Goal: Information Seeking & Learning: Compare options

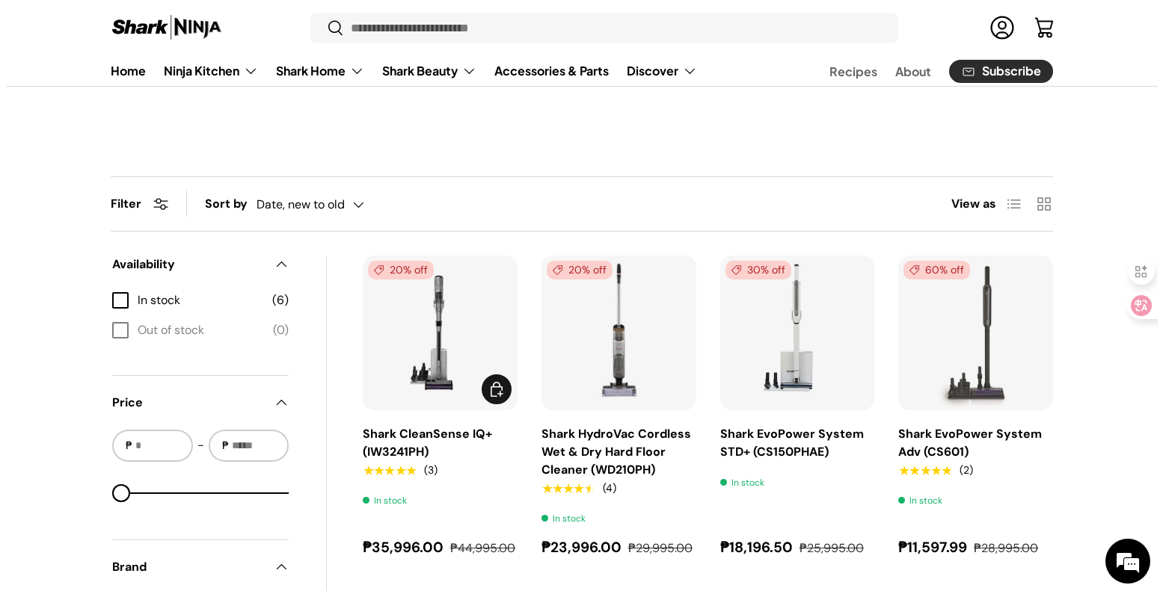
scroll to position [374, 0]
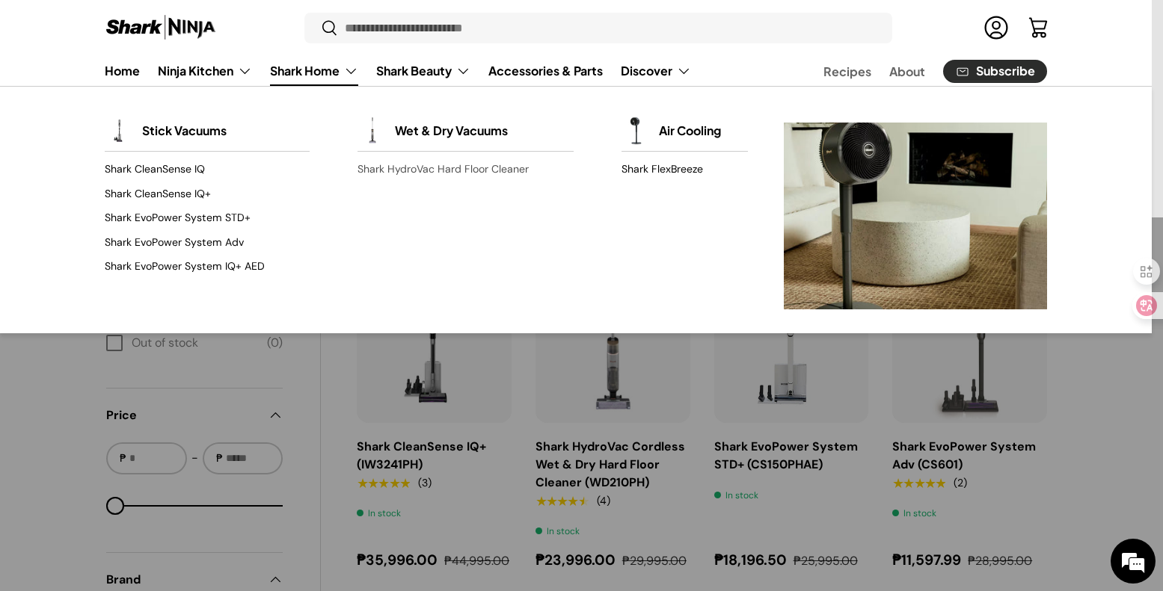
click at [449, 172] on link "Shark HydroVac Hard Floor Cleaner" at bounding box center [465, 170] width 216 height 24
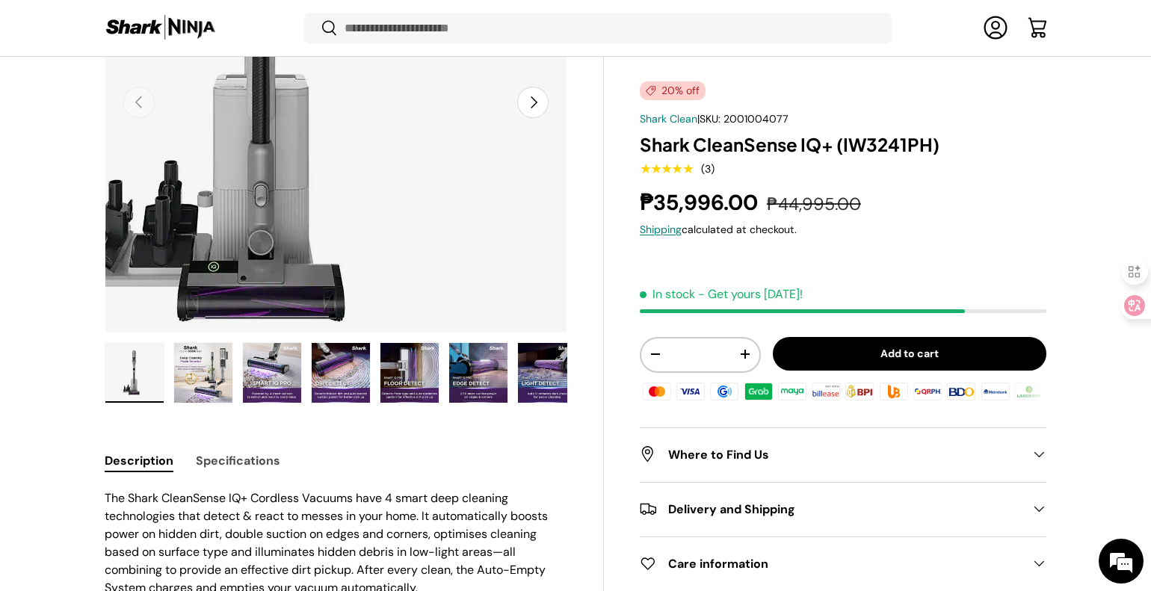
scroll to position [296, 0]
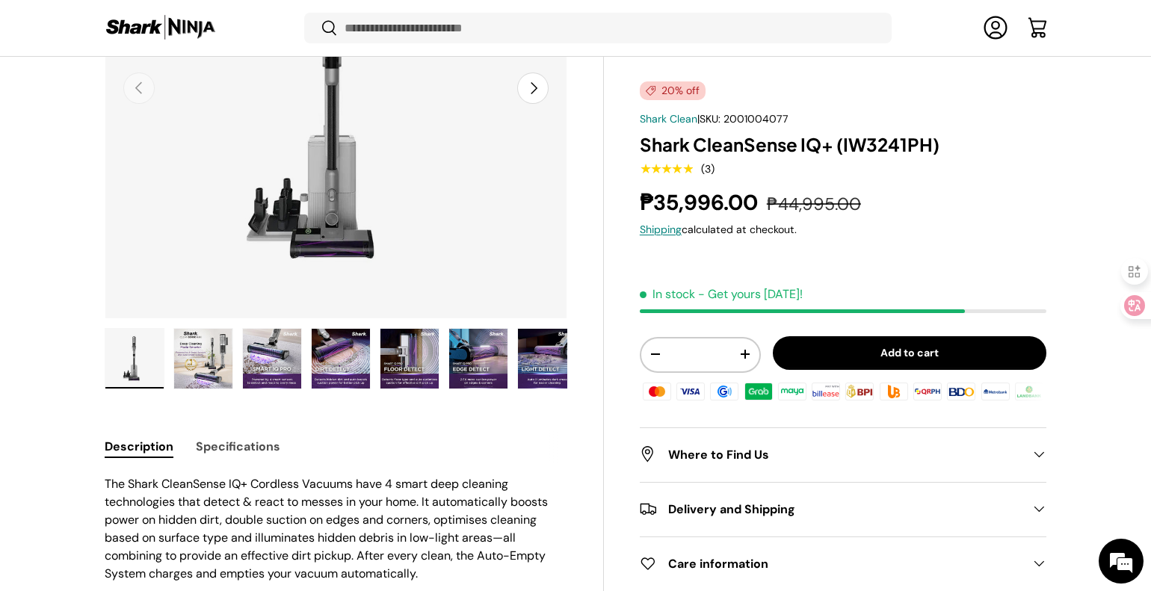
click at [218, 355] on img "Gallery Viewer" at bounding box center [203, 359] width 58 height 60
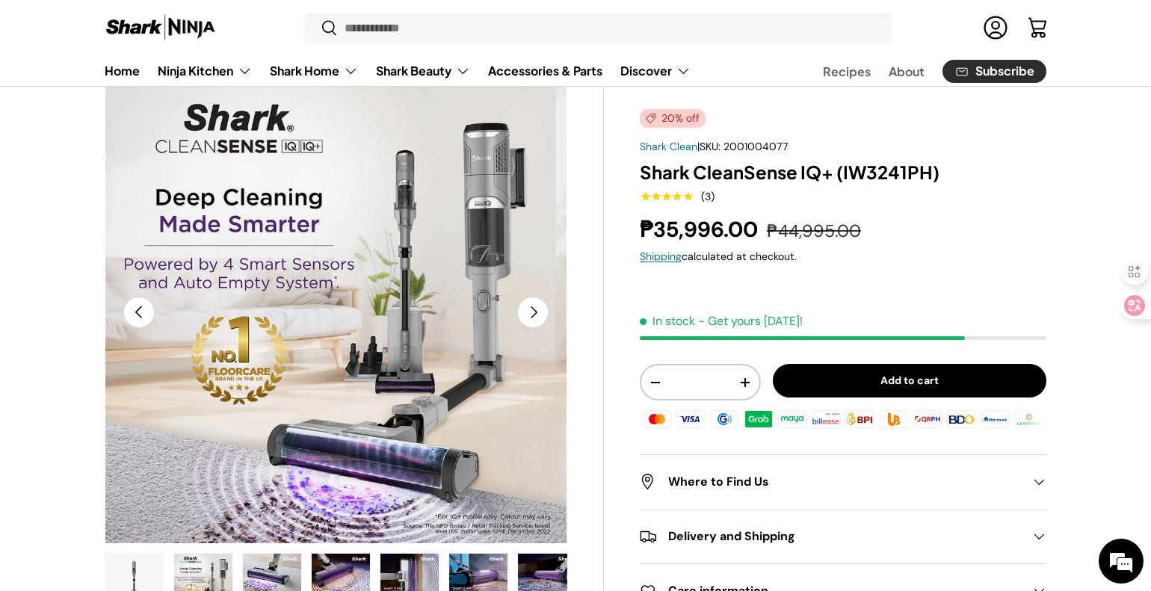
scroll to position [0, 0]
click at [541, 312] on button "Next" at bounding box center [532, 312] width 31 height 31
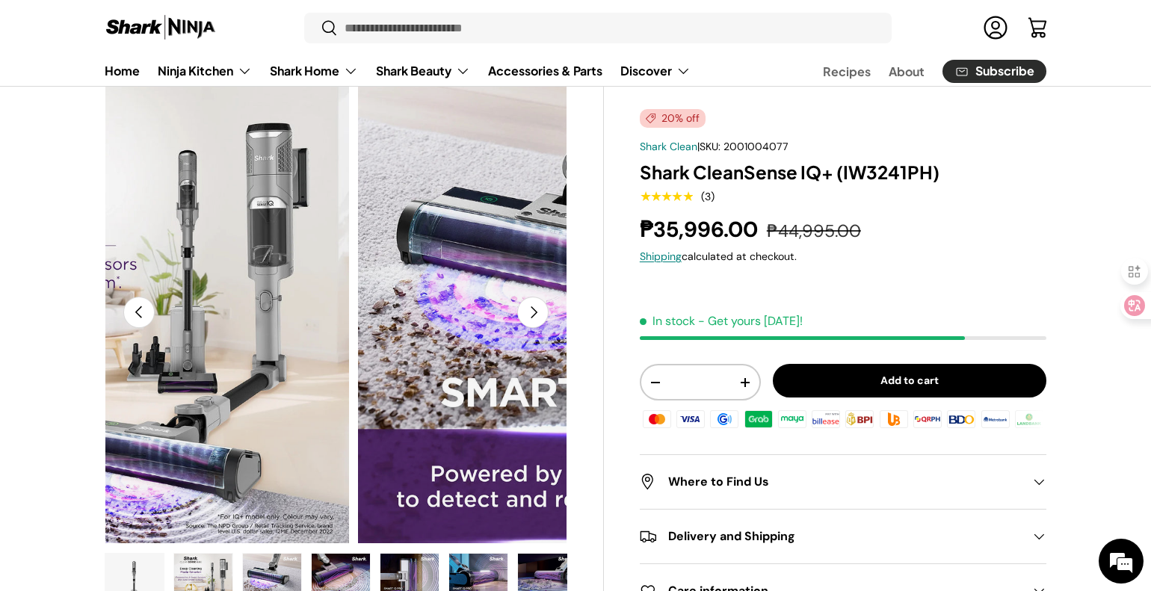
scroll to position [0, 941]
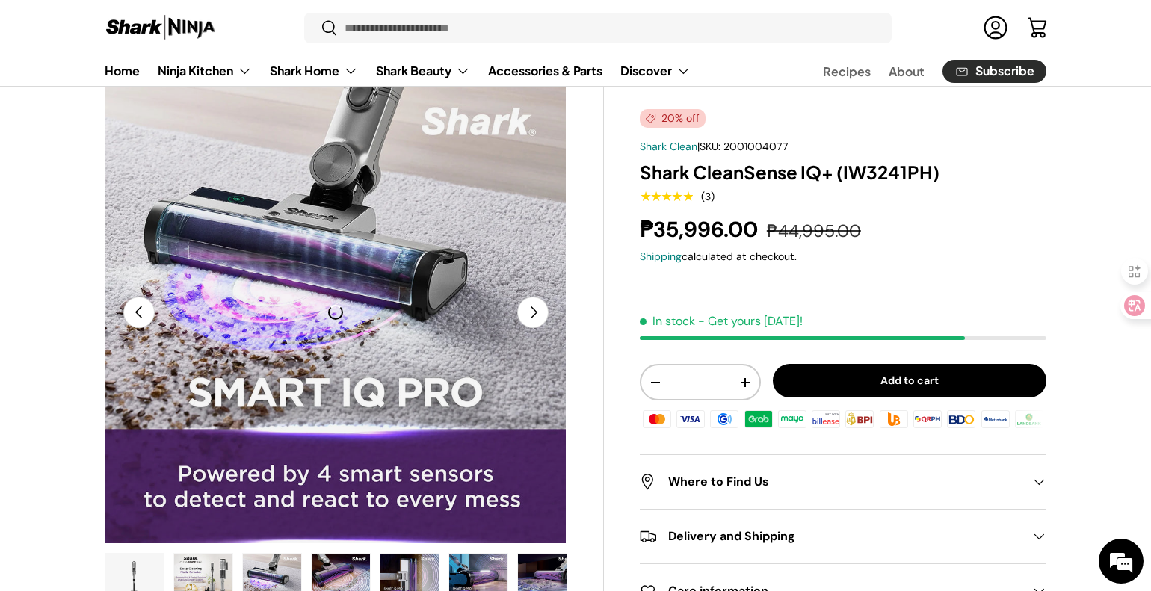
click at [544, 321] on button "Next" at bounding box center [532, 312] width 31 height 31
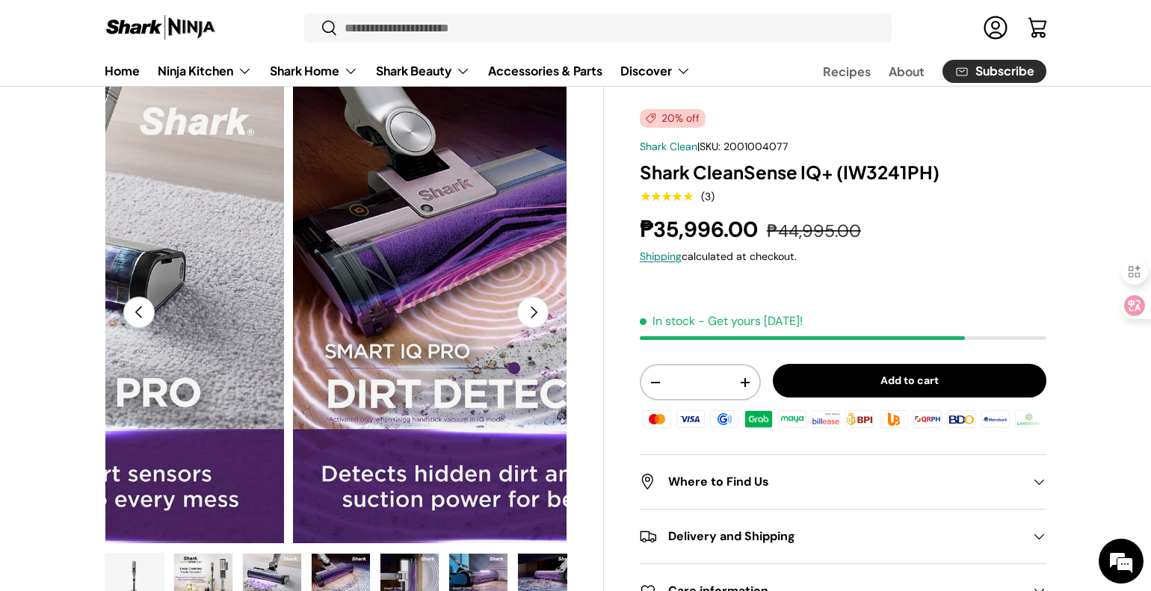
scroll to position [0, 1410]
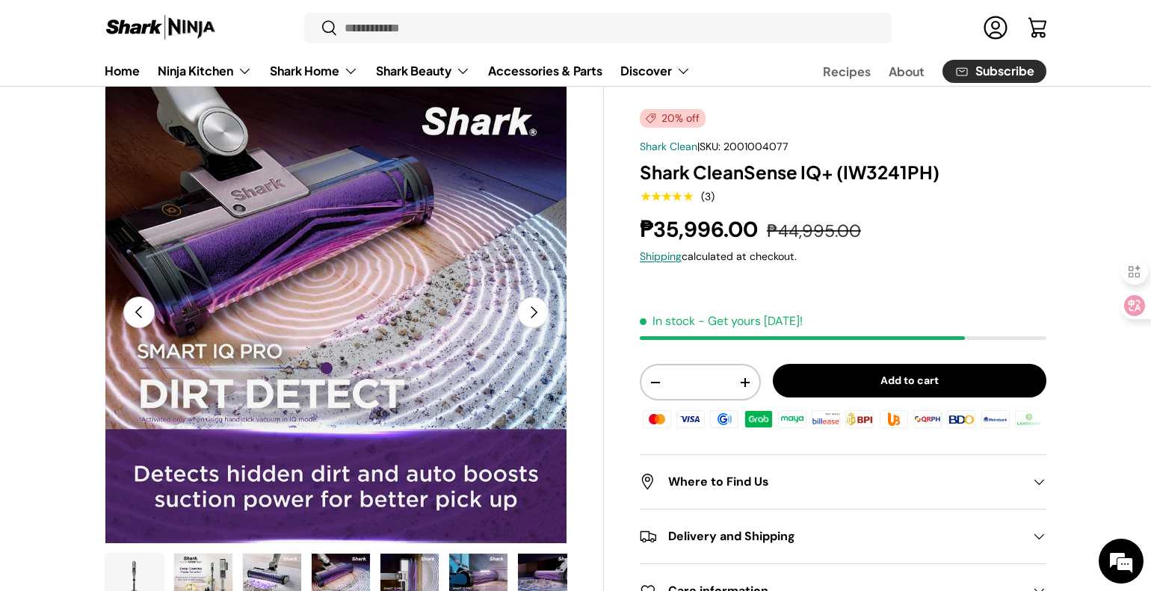
click at [544, 321] on button "Next" at bounding box center [532, 312] width 31 height 31
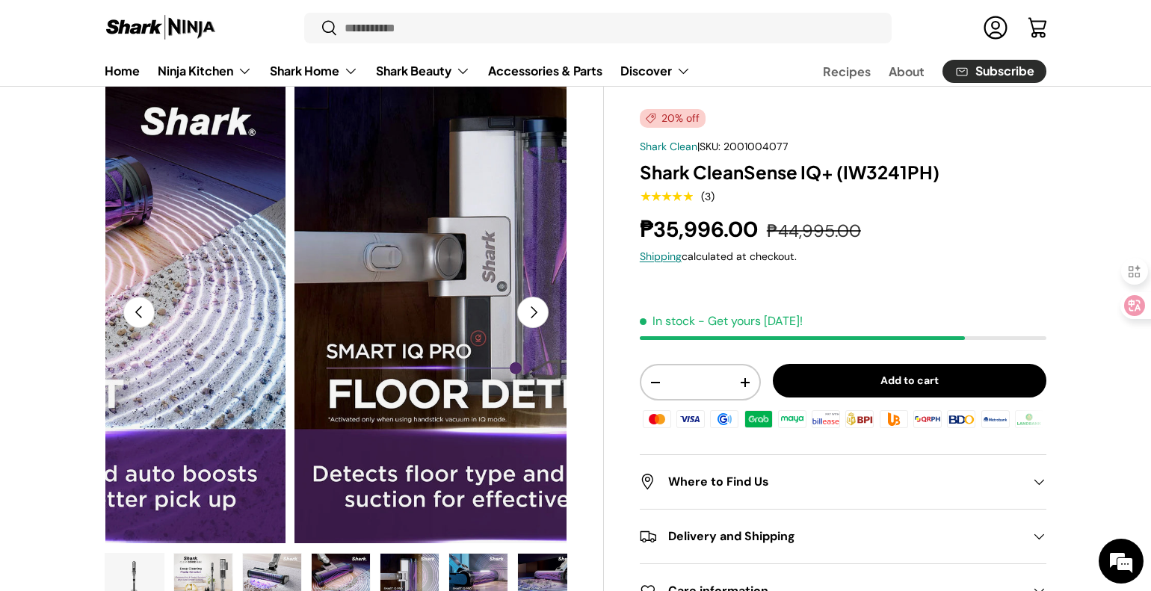
scroll to position [0, 1880]
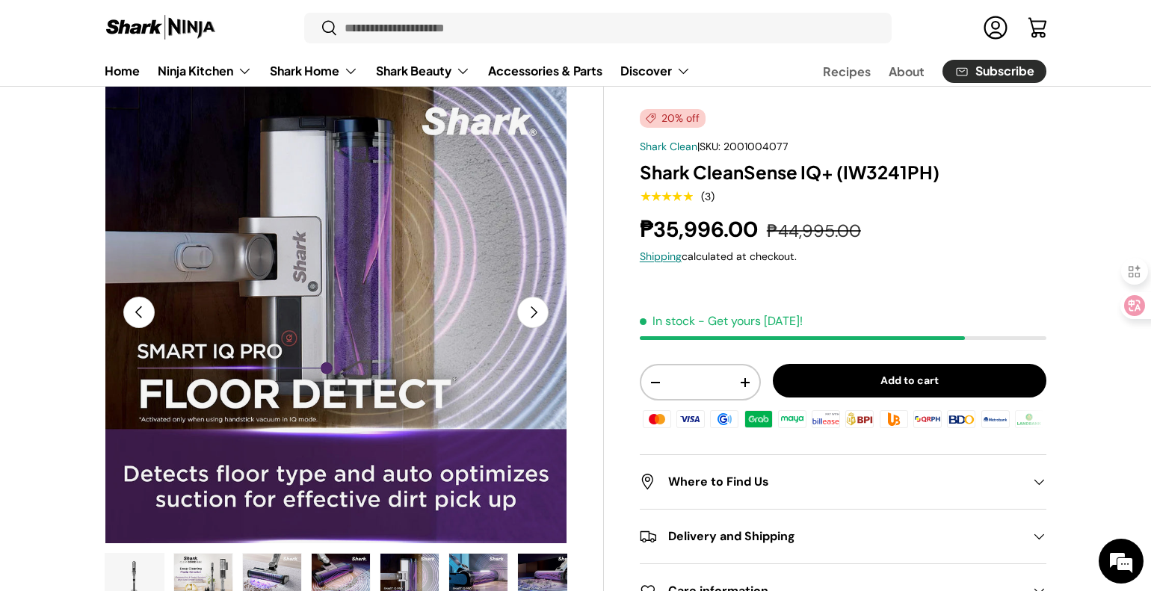
click at [544, 321] on button "Next" at bounding box center [532, 312] width 31 height 31
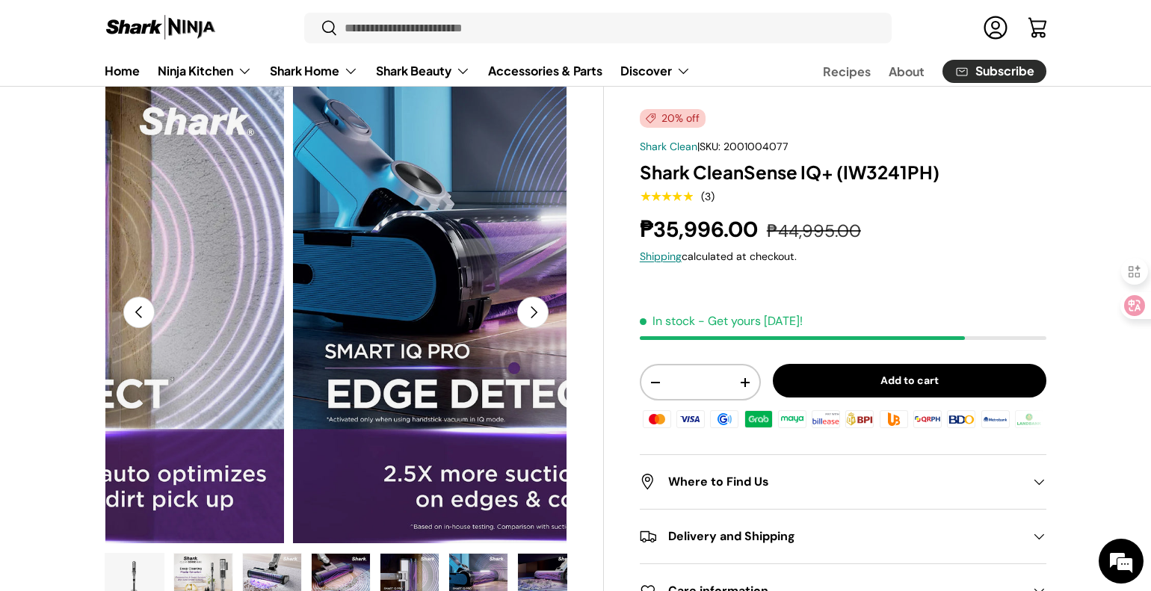
scroll to position [0, 2351]
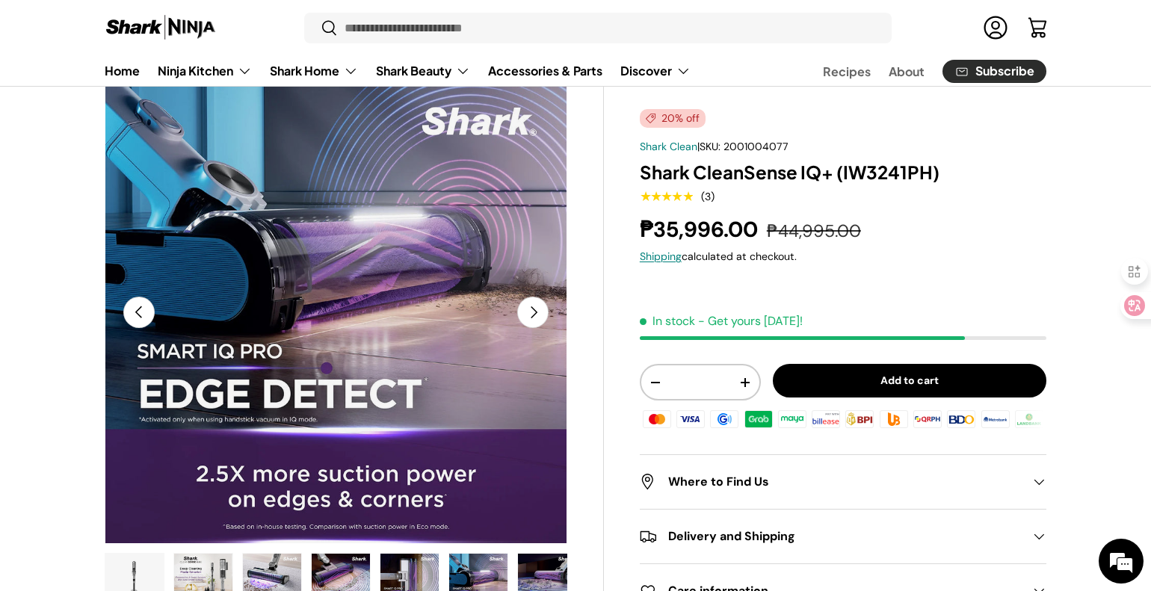
click at [544, 321] on button "Next" at bounding box center [532, 312] width 31 height 31
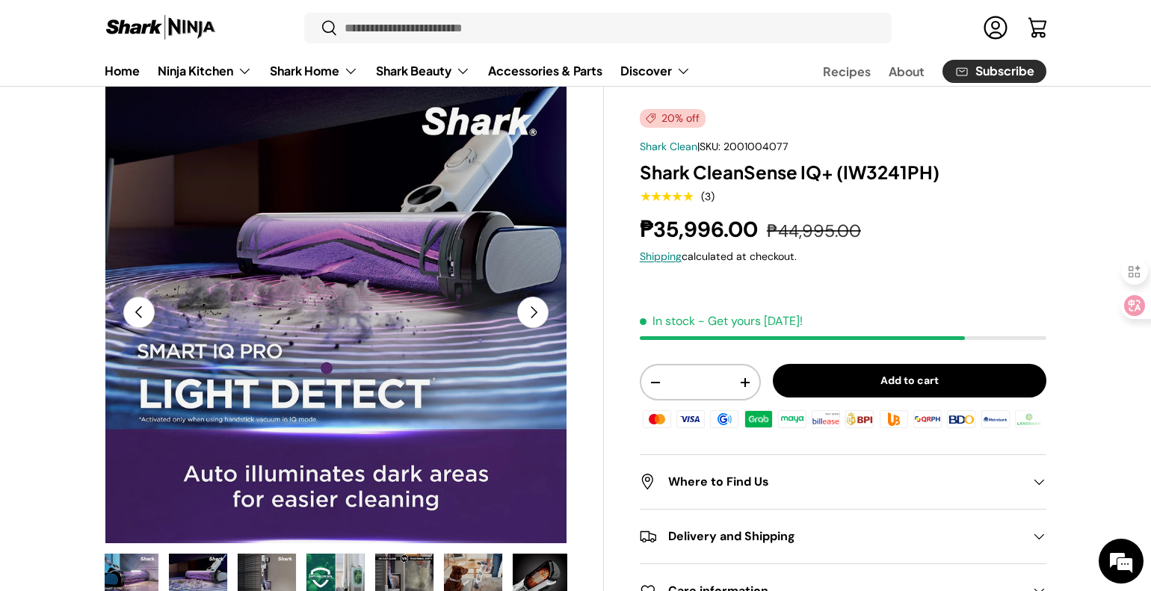
scroll to position [0, 354]
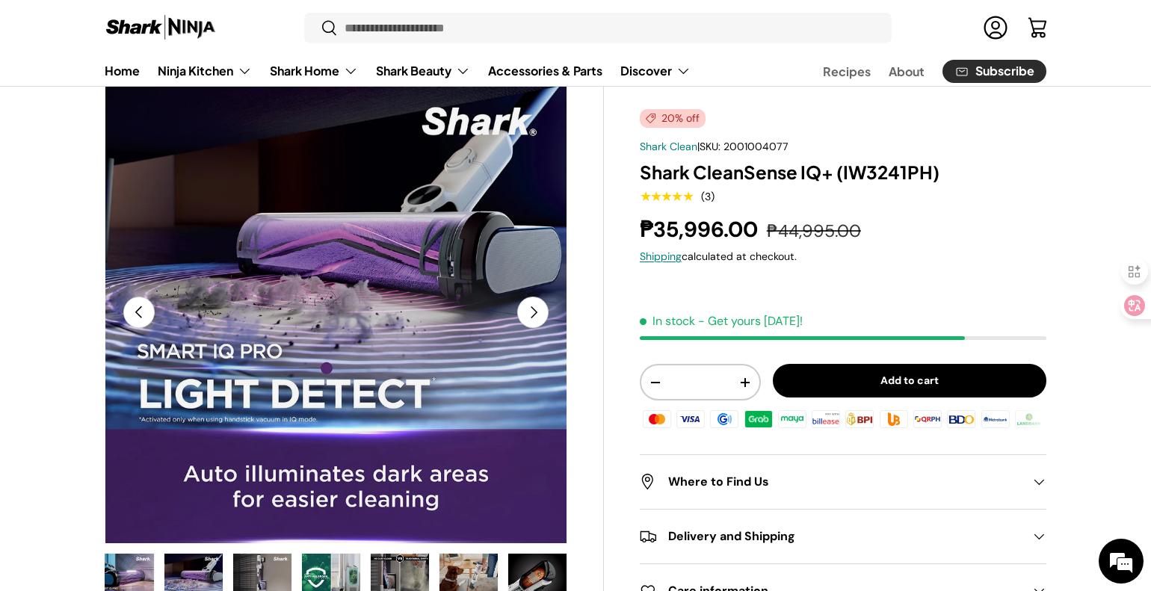
click at [544, 321] on button "Next" at bounding box center [532, 312] width 31 height 31
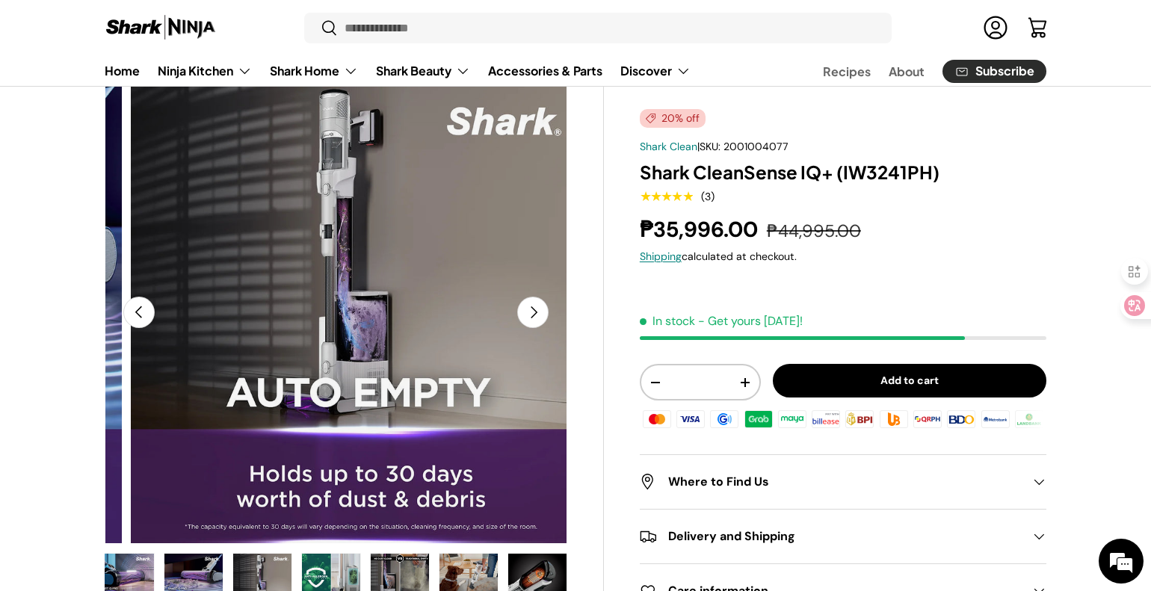
scroll to position [0, 3291]
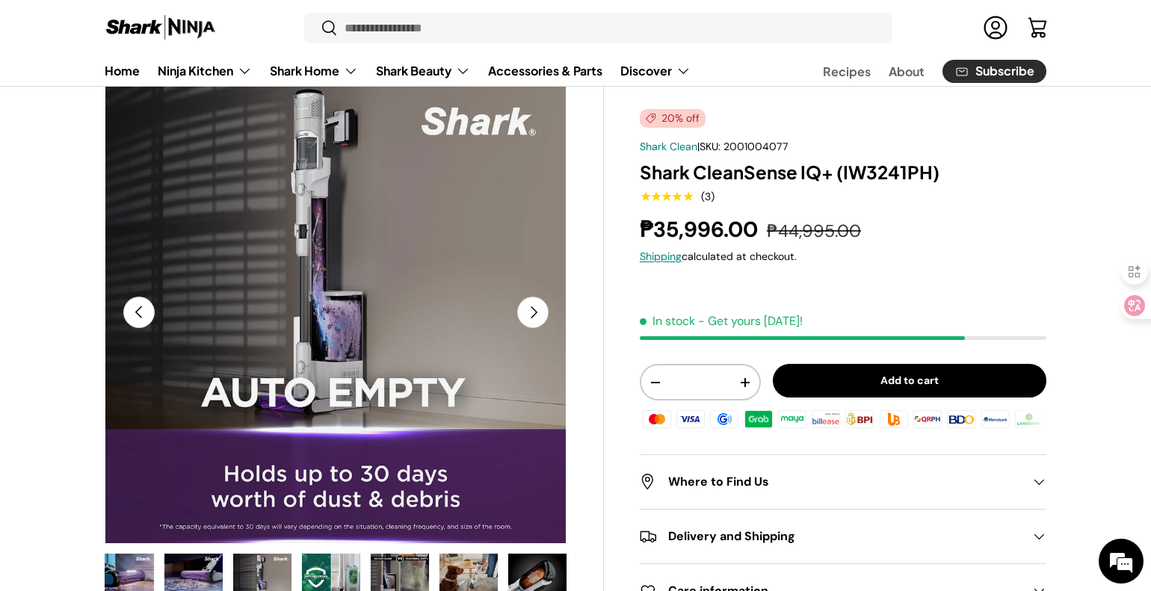
click at [544, 321] on button "Next" at bounding box center [532, 312] width 31 height 31
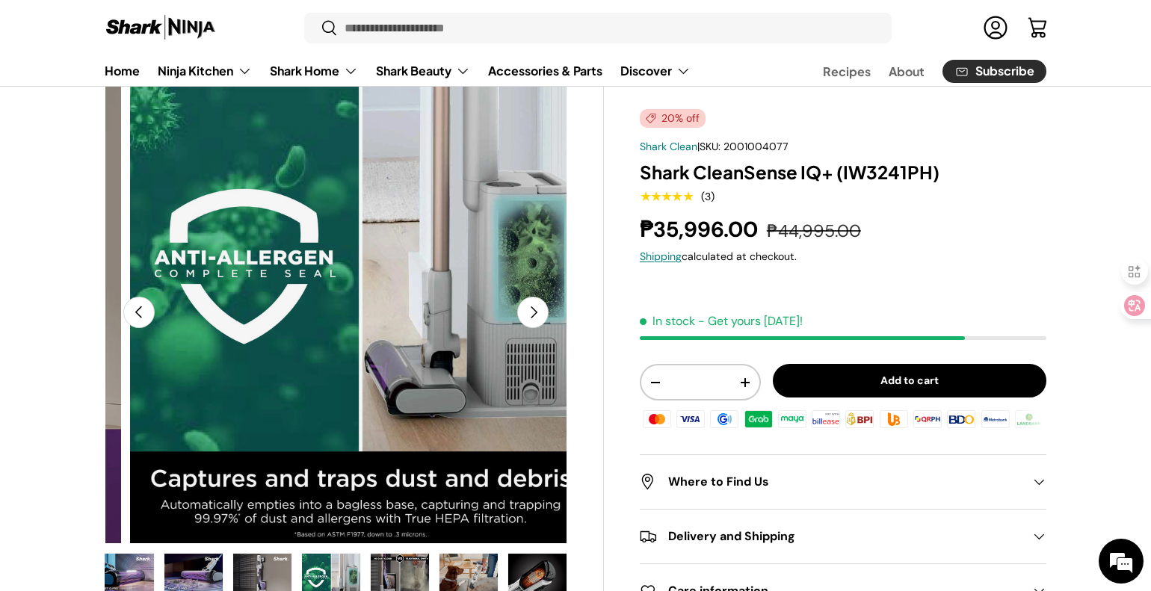
scroll to position [0, 3761]
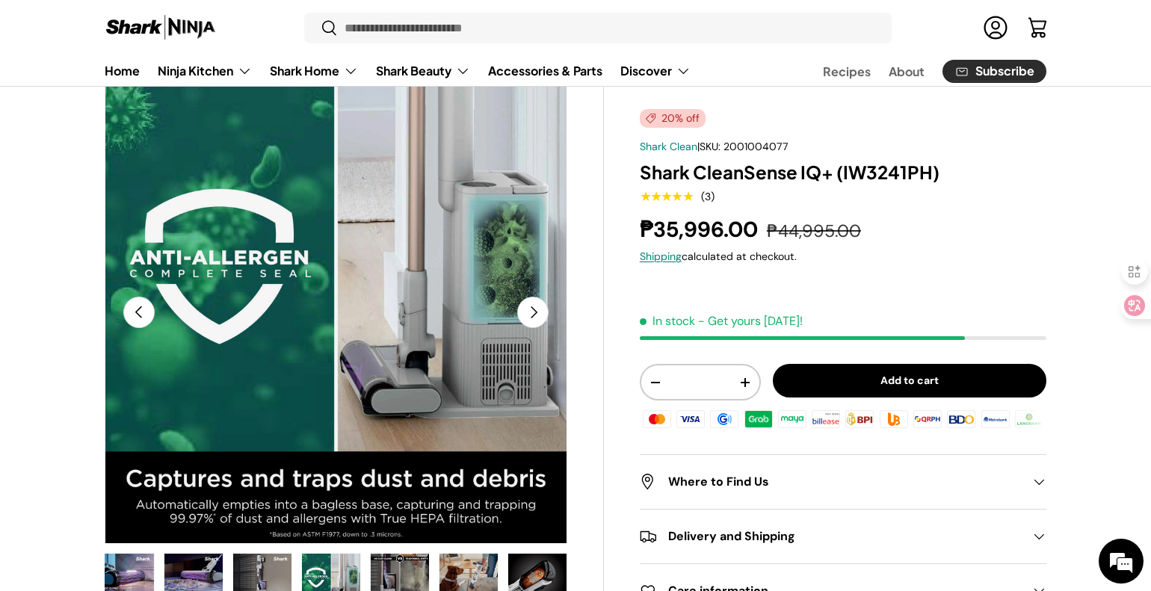
click at [544, 321] on button "Next" at bounding box center [532, 312] width 31 height 31
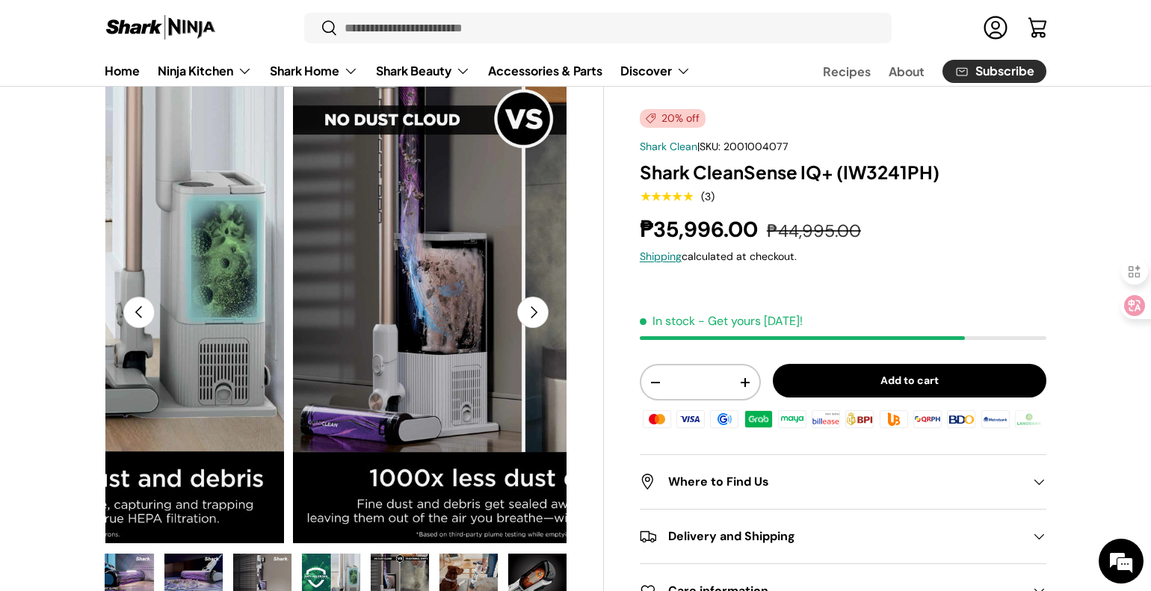
scroll to position [0, 4231]
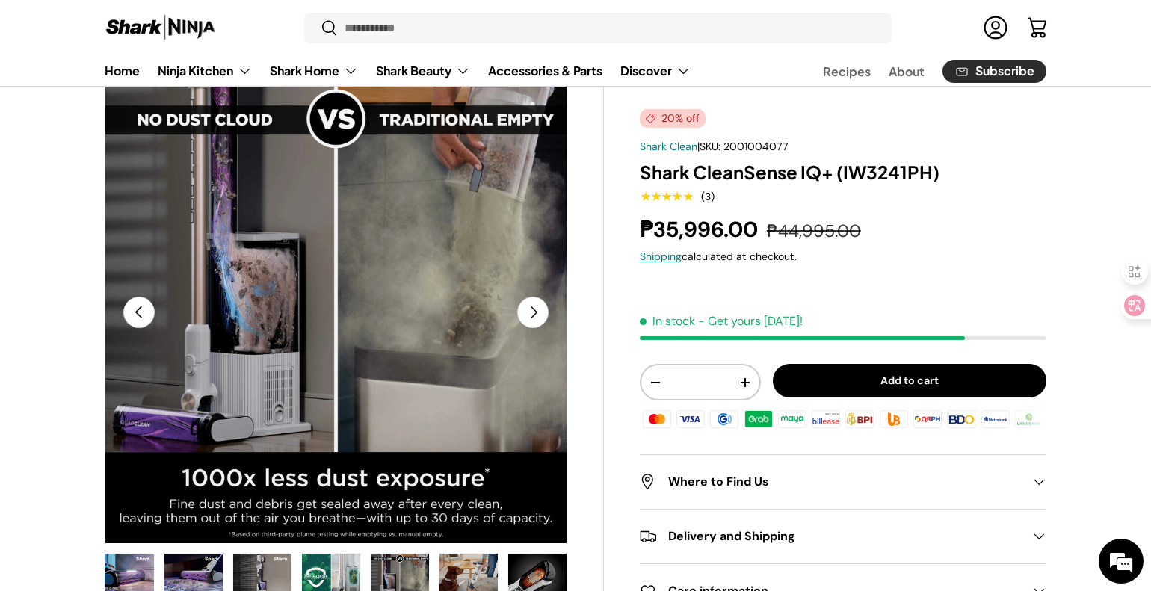
click at [543, 319] on button "Next" at bounding box center [532, 312] width 31 height 31
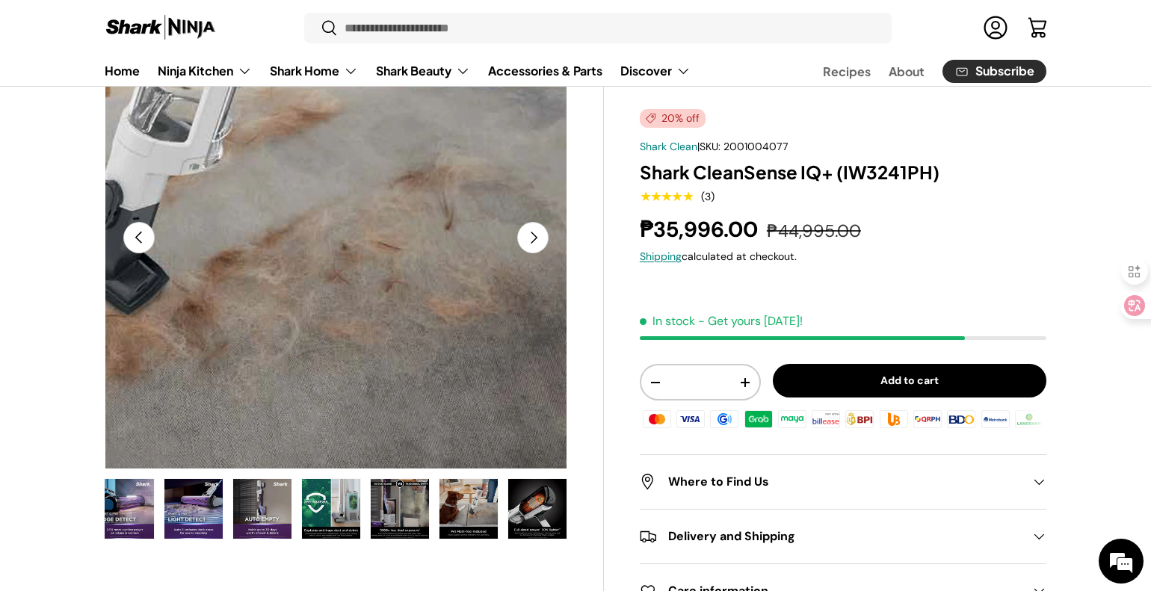
scroll to position [75, 0]
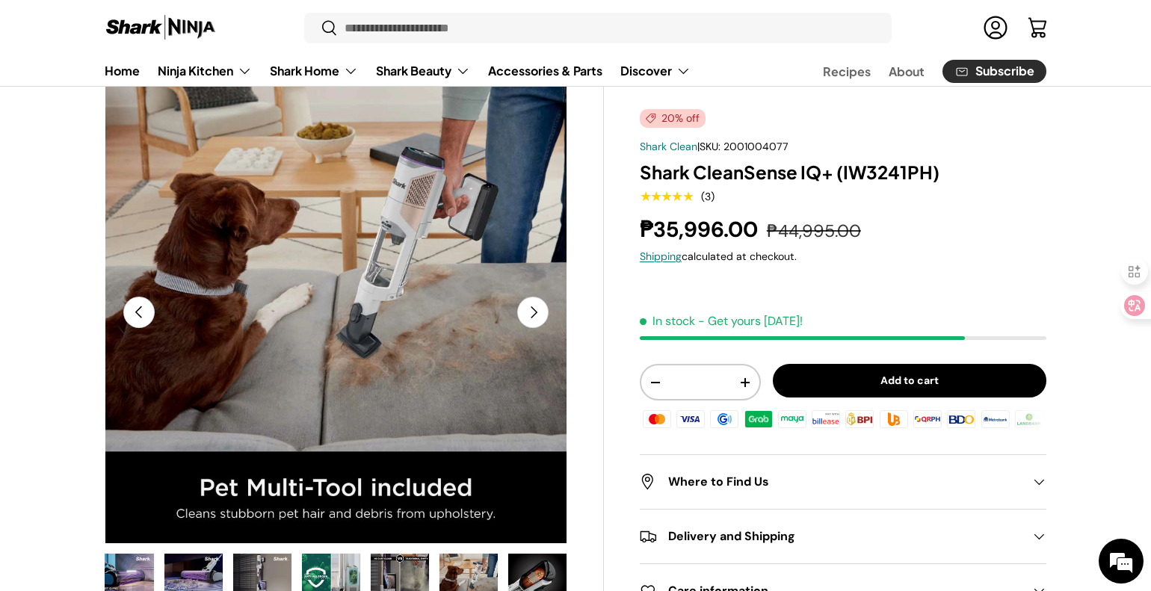
click at [533, 305] on button "Next" at bounding box center [532, 312] width 31 height 31
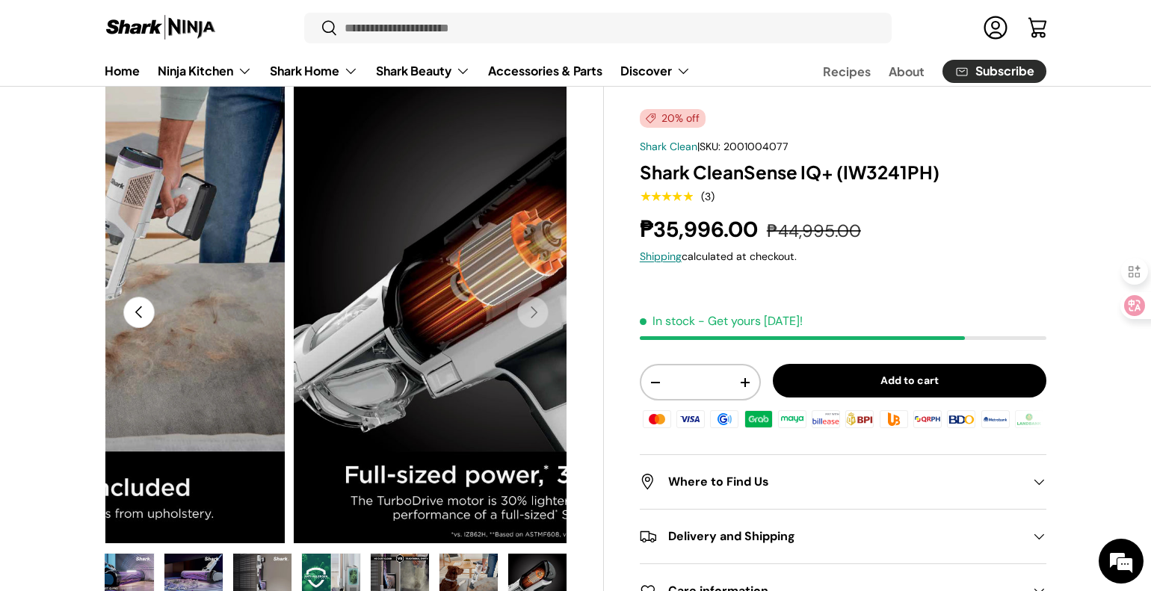
scroll to position [0, 5172]
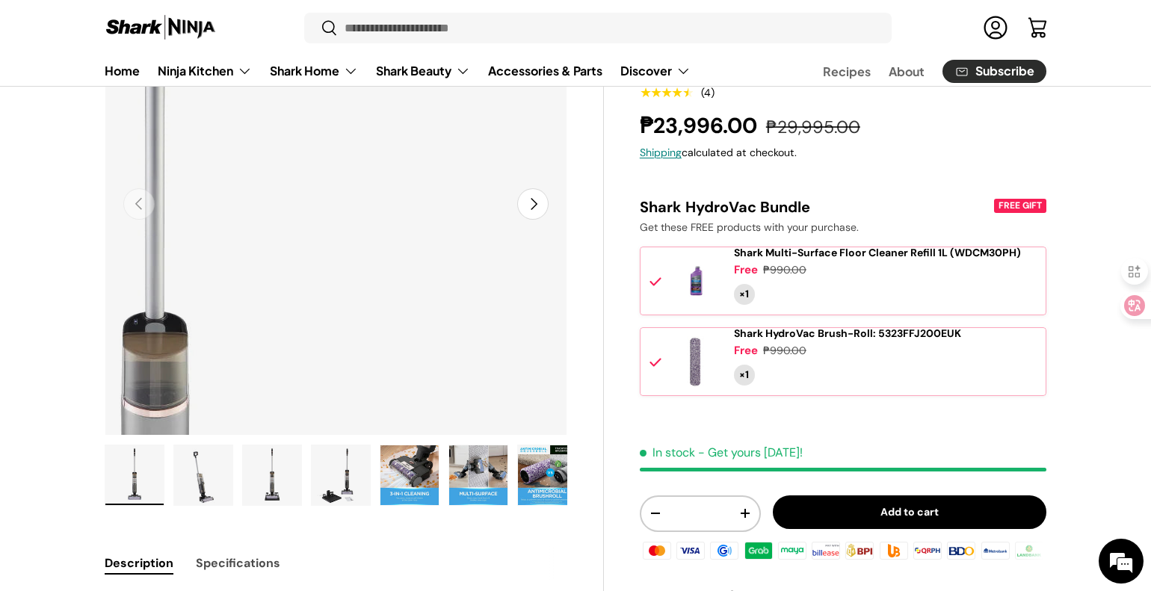
scroll to position [224, 0]
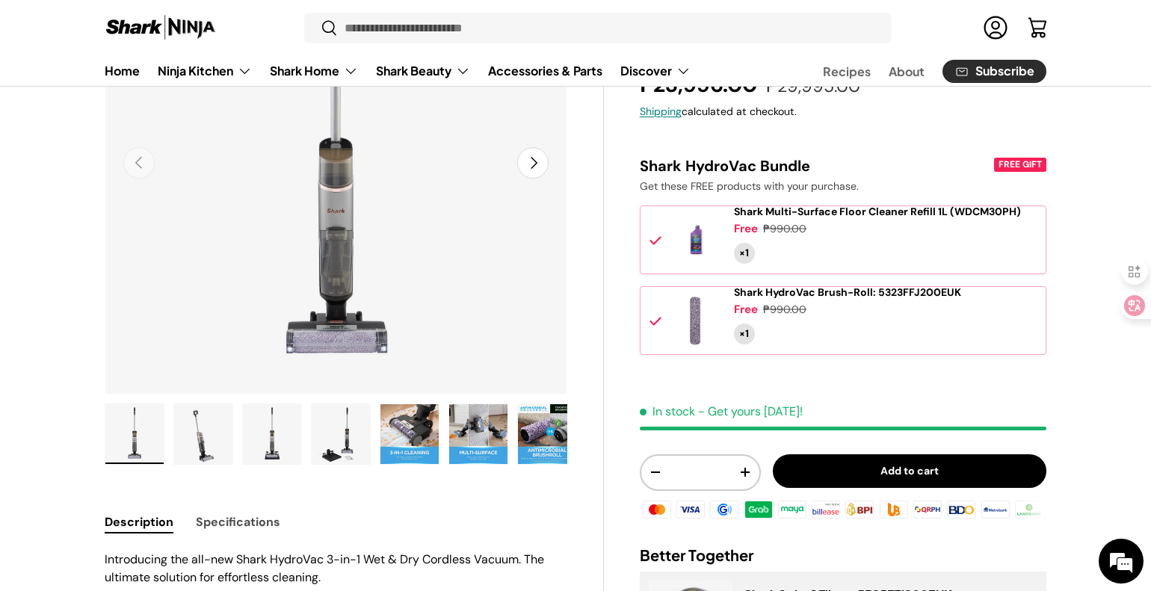
click at [230, 452] on img "Gallery Viewer" at bounding box center [203, 434] width 58 height 60
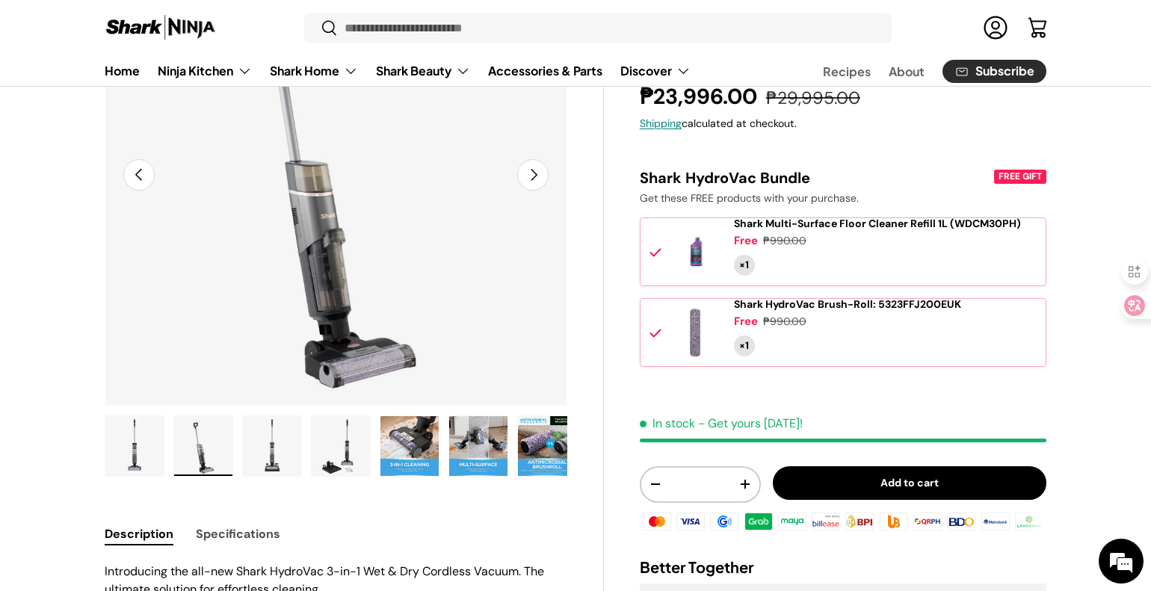
scroll to position [221, 0]
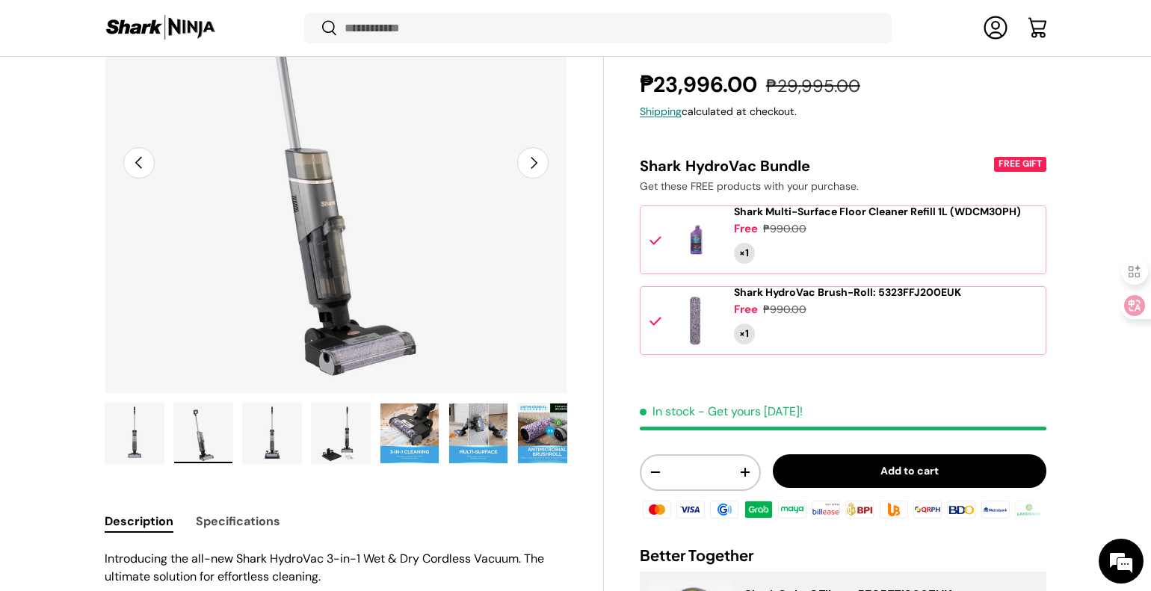
click at [280, 440] on img "Gallery Viewer" at bounding box center [272, 434] width 58 height 60
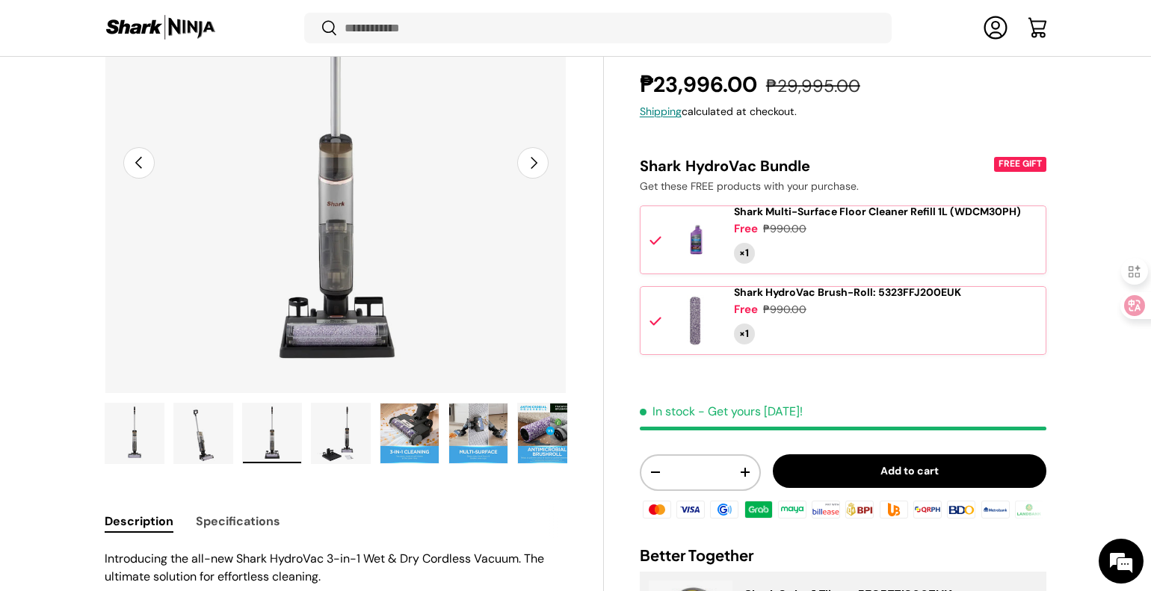
click at [339, 434] on img "Gallery Viewer" at bounding box center [341, 434] width 58 height 60
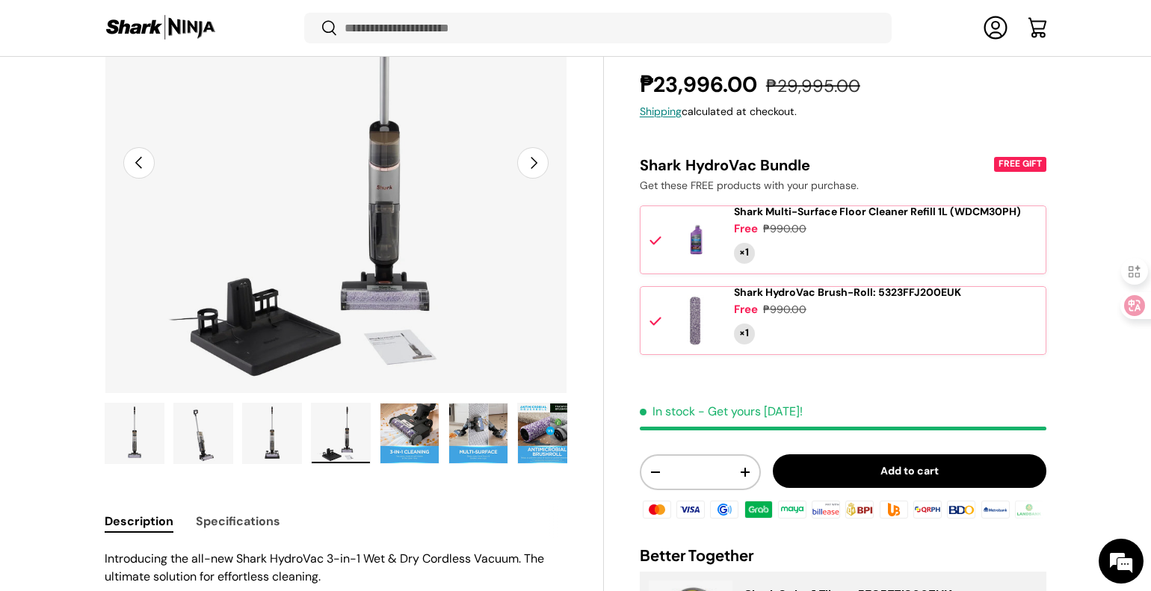
click at [418, 431] on img "Gallery Viewer" at bounding box center [410, 434] width 58 height 60
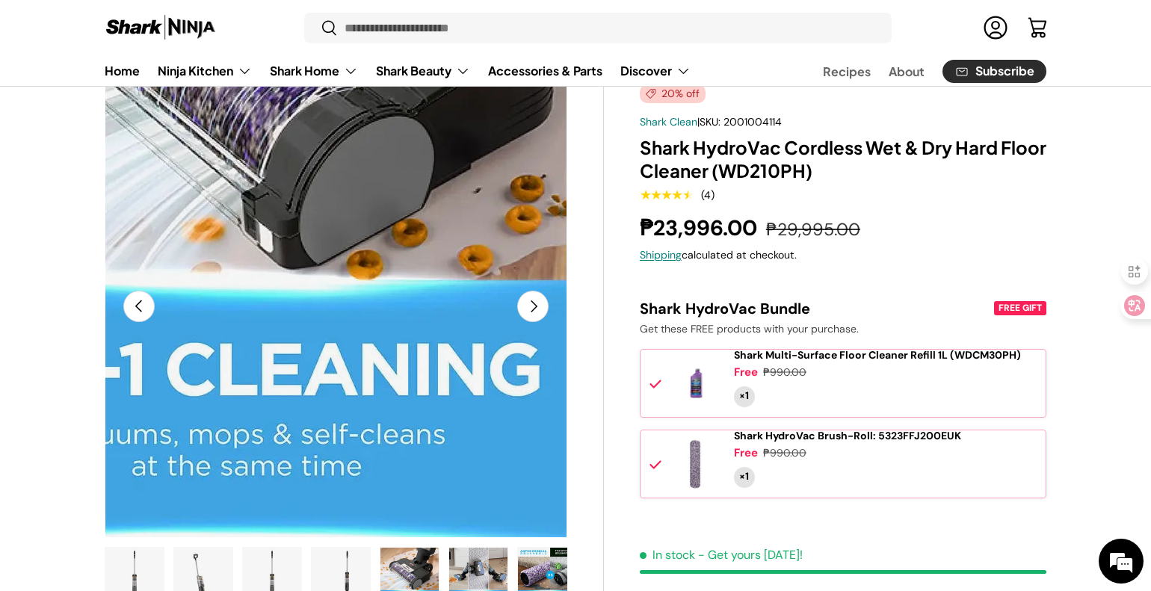
scroll to position [75, 0]
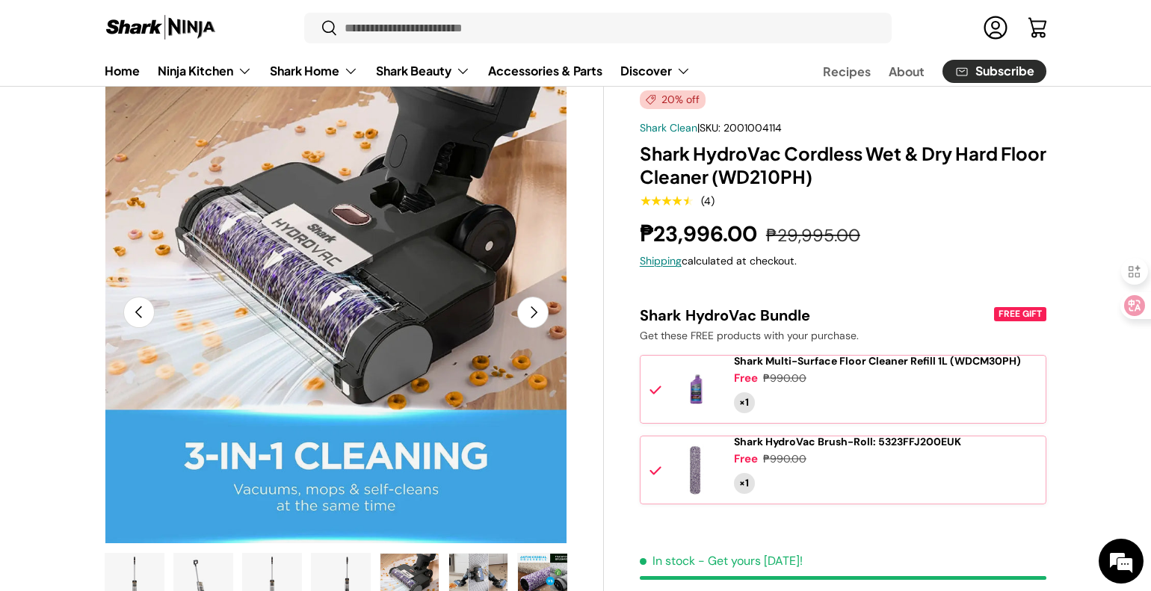
click at [547, 322] on button "Next" at bounding box center [532, 312] width 31 height 31
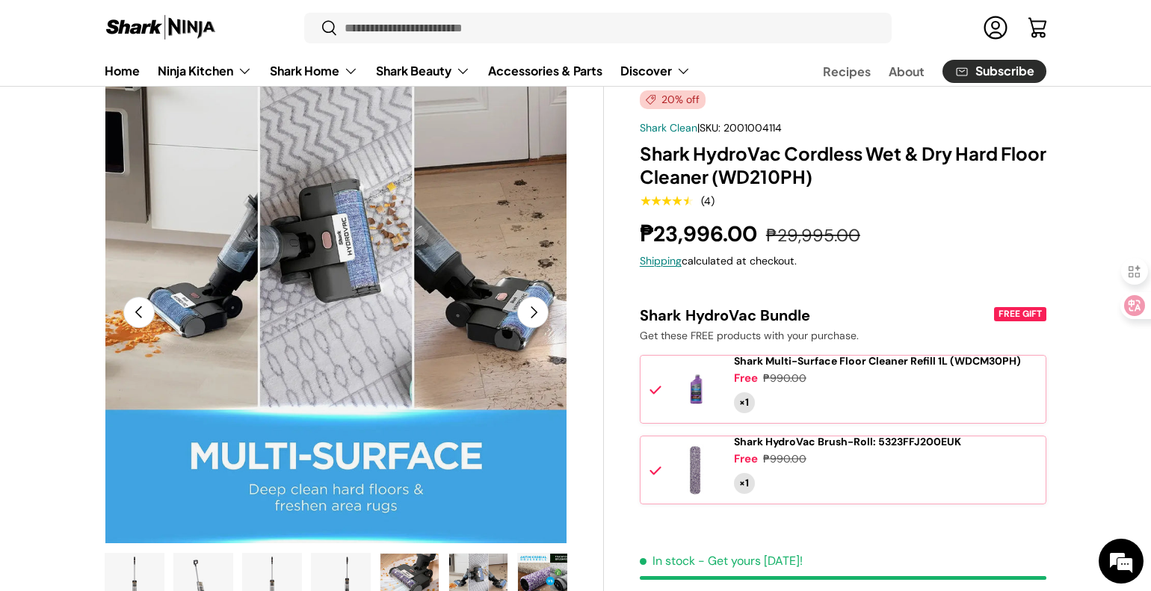
click at [536, 311] on button "Next" at bounding box center [532, 312] width 31 height 31
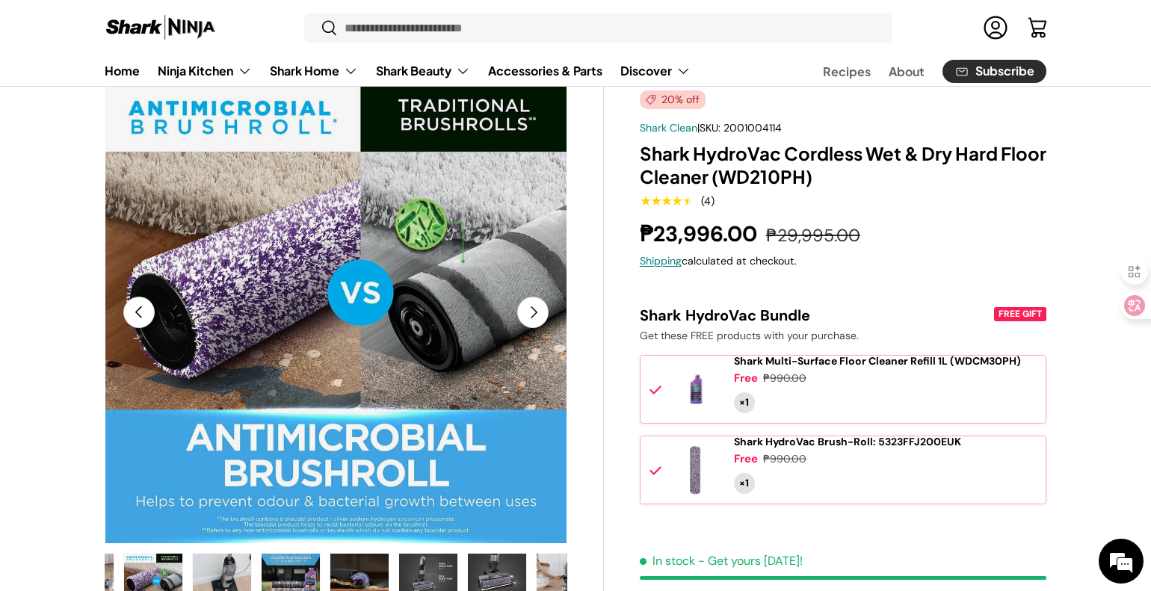
scroll to position [0, 413]
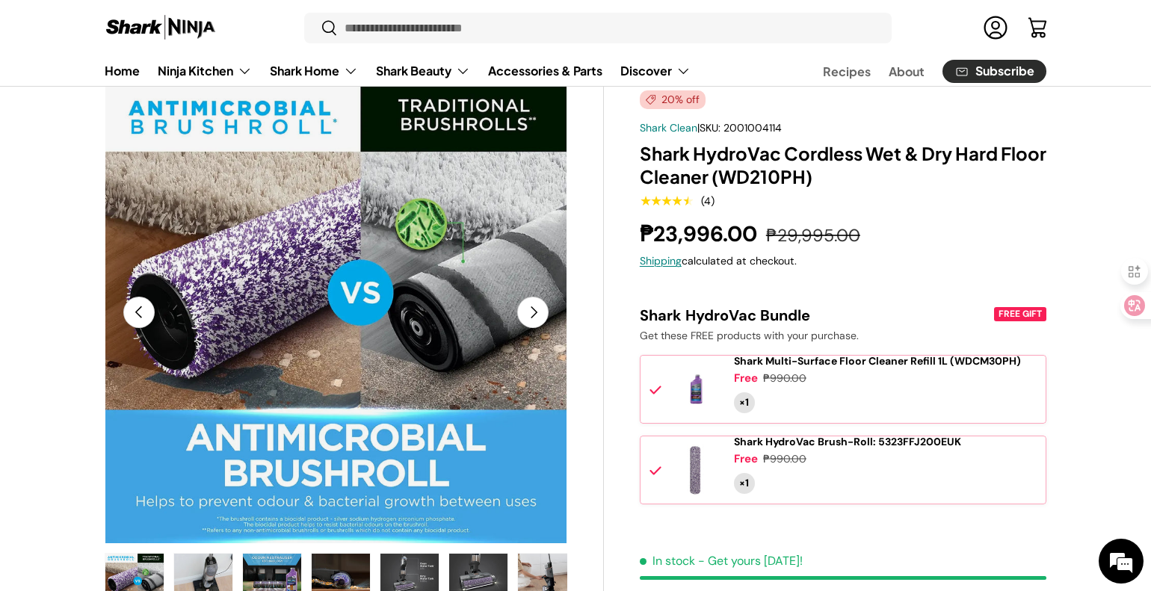
click at [536, 311] on button "Next" at bounding box center [532, 312] width 31 height 31
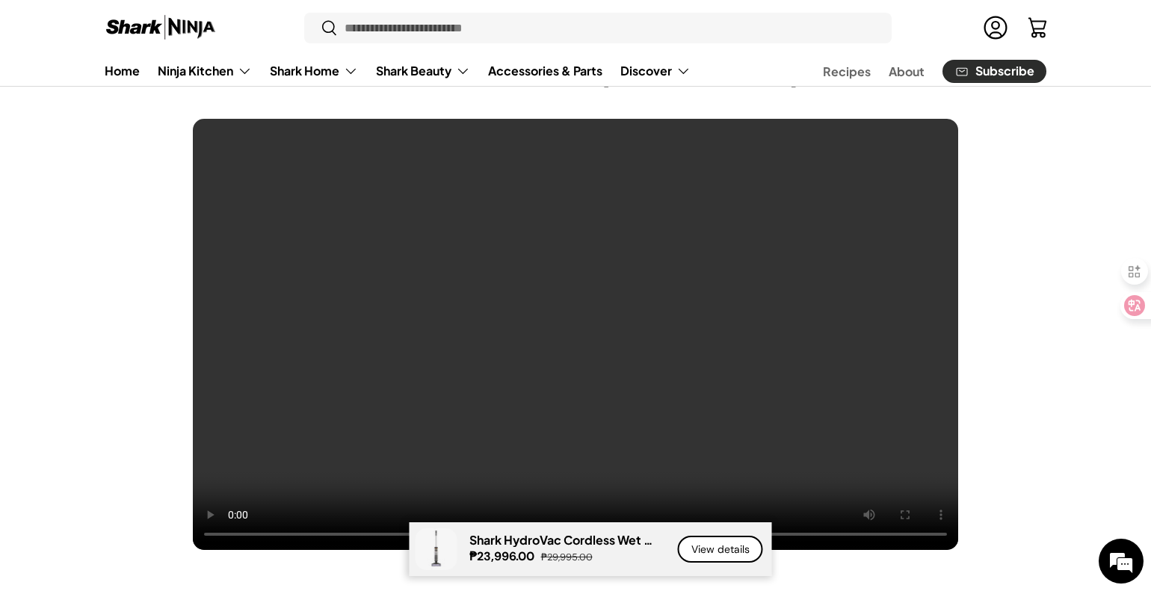
scroll to position [1196, 0]
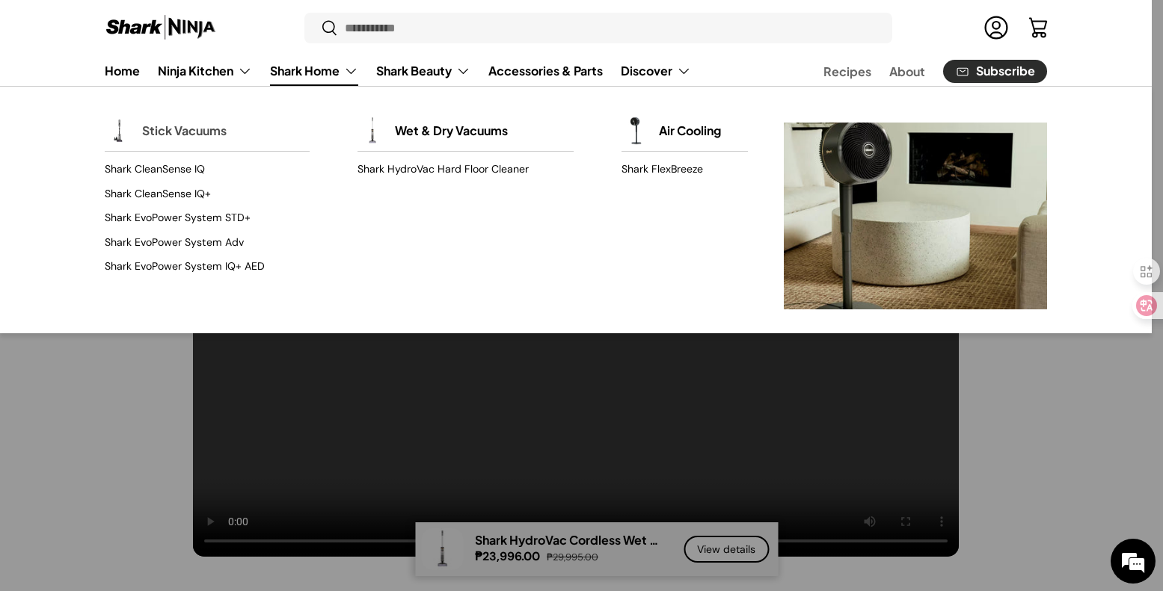
click at [198, 128] on link "Stick Vacuums" at bounding box center [184, 130] width 84 height 33
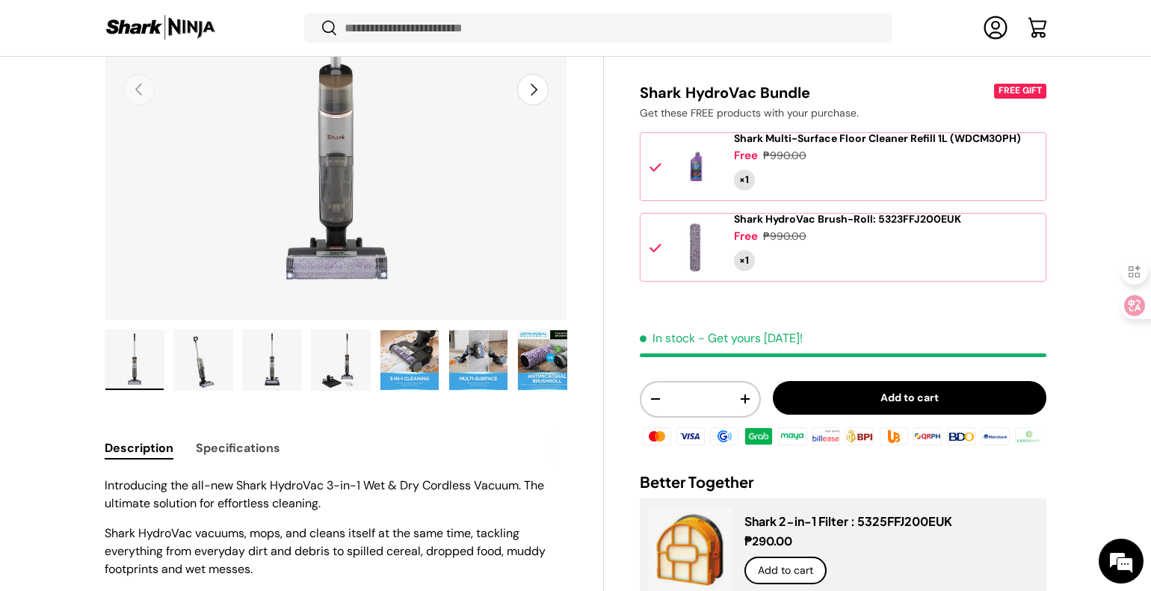
scroll to position [595, 0]
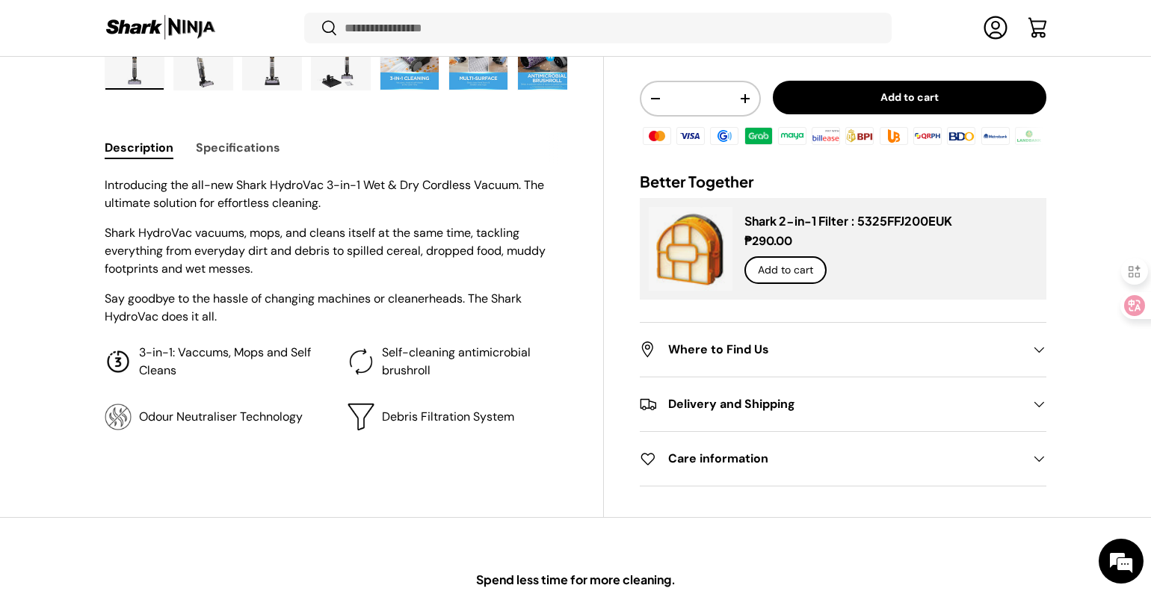
click at [264, 158] on button "Specifications" at bounding box center [238, 148] width 84 height 34
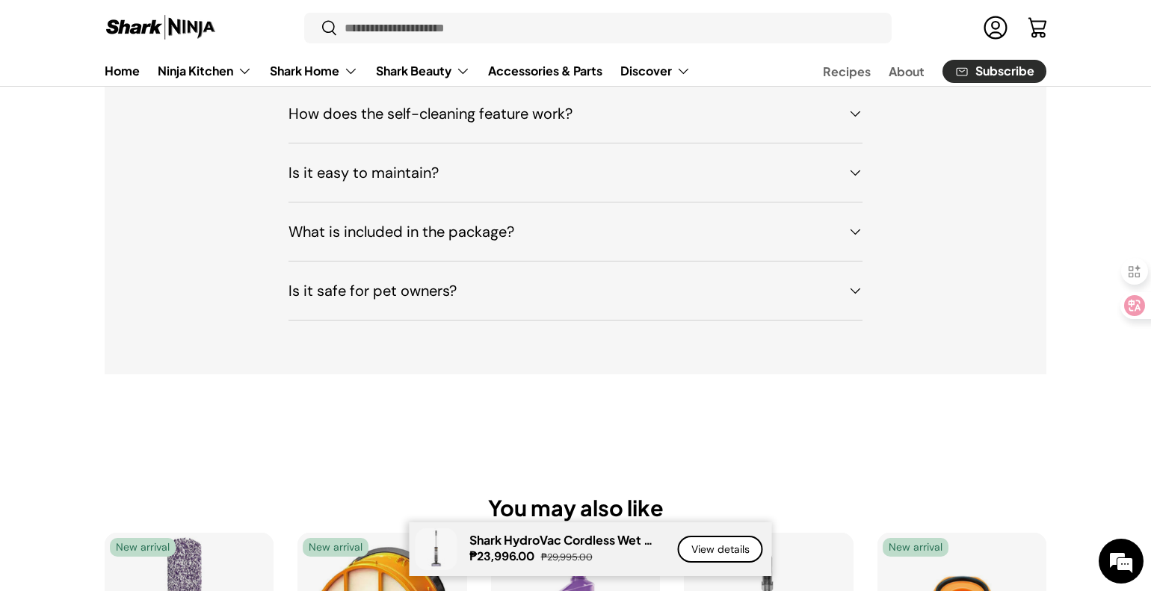
scroll to position [6953, 0]
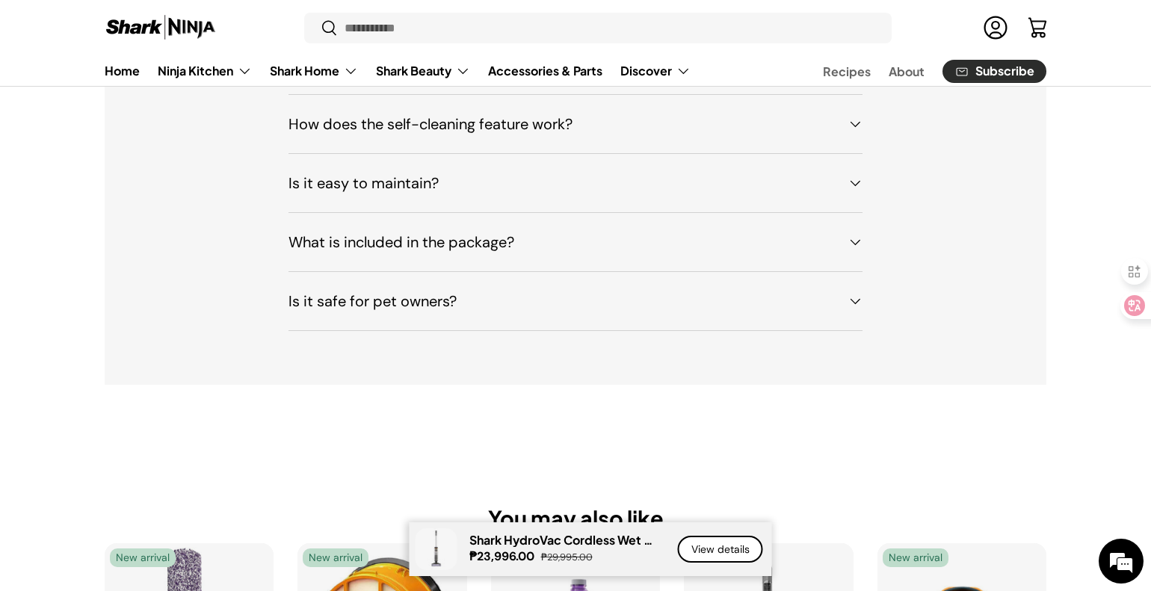
click at [725, 319] on summary "Is it safe for pet owners?" at bounding box center [576, 301] width 574 height 58
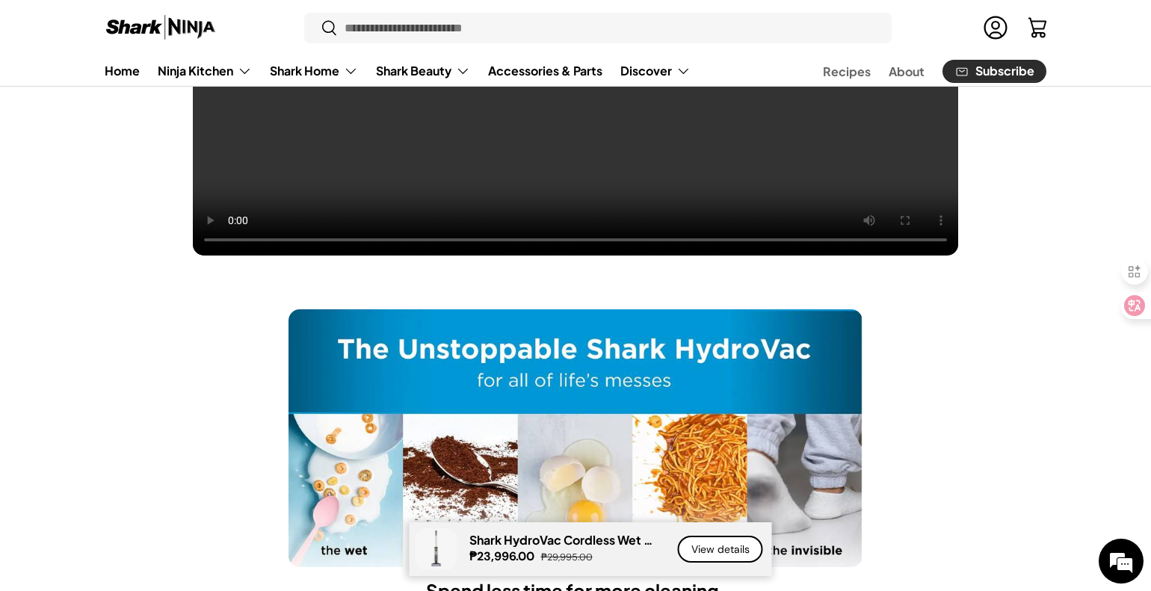
scroll to position [1495, 0]
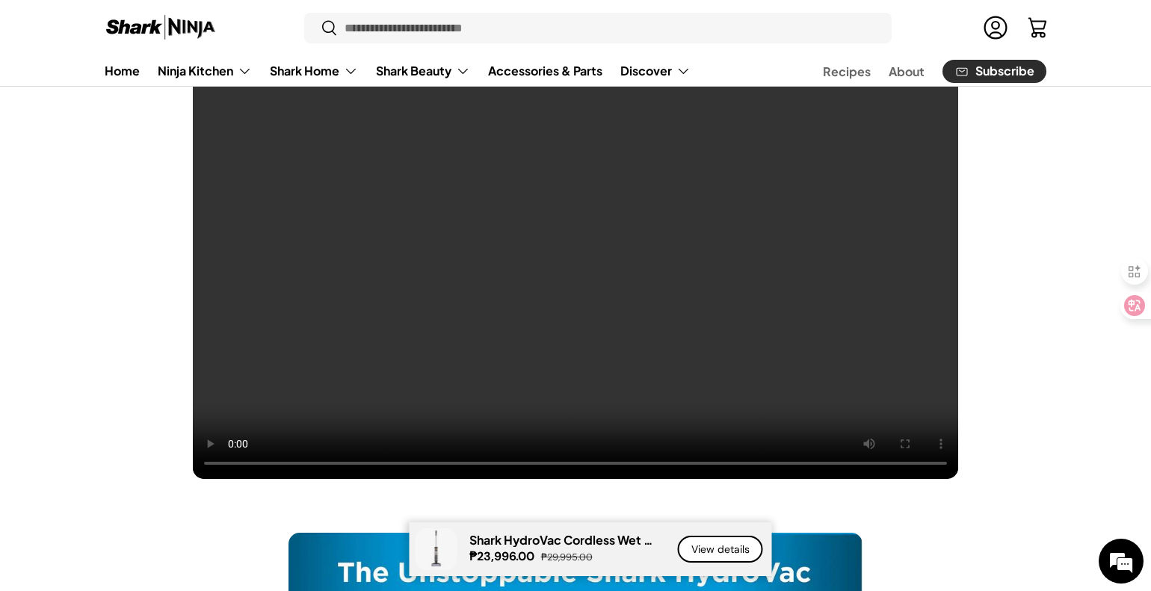
click at [738, 548] on link "View details" at bounding box center [720, 550] width 85 height 28
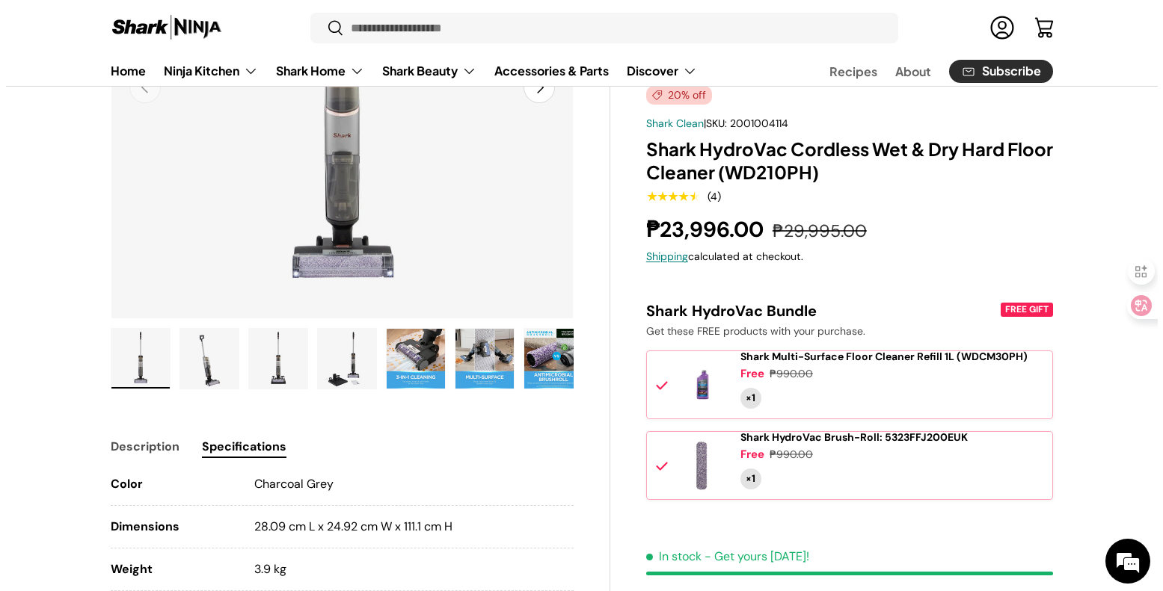
scroll to position [249, 0]
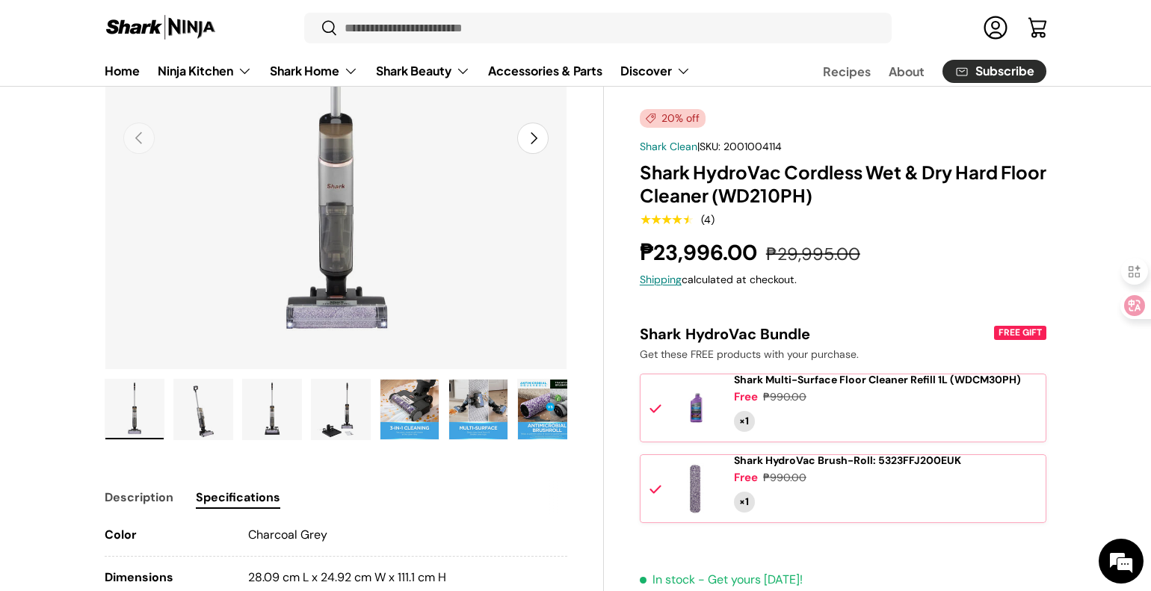
drag, startPoint x: 761, startPoint y: 253, endPoint x: 645, endPoint y: 248, distance: 116.0
click at [645, 248] on strong "₱23,996.00" at bounding box center [700, 253] width 121 height 28
copy strong "₱23,996.00"
click at [687, 250] on strong "₱23,996.00" at bounding box center [700, 253] width 121 height 28
drag, startPoint x: 662, startPoint y: 251, endPoint x: 676, endPoint y: 251, distance: 13.5
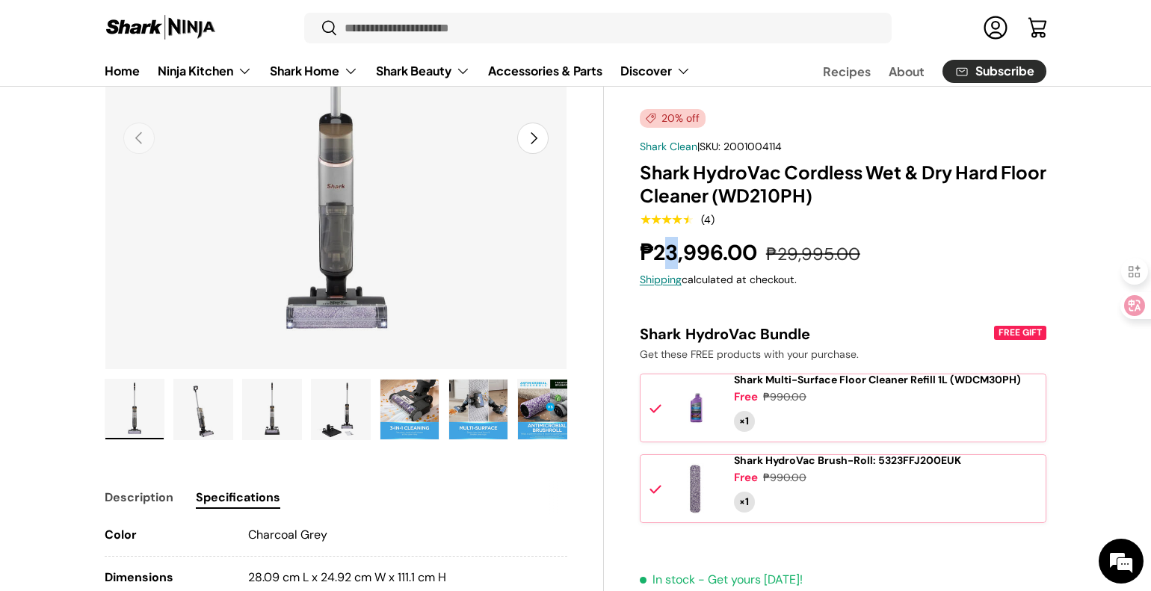
click at [676, 251] on strong "₱23,996.00" at bounding box center [700, 253] width 121 height 28
drag, startPoint x: 660, startPoint y: 255, endPoint x: 759, endPoint y: 255, distance: 98.7
click at [759, 255] on strong "₱23,996.00" at bounding box center [700, 253] width 121 height 28
copy strong "23,996.00"
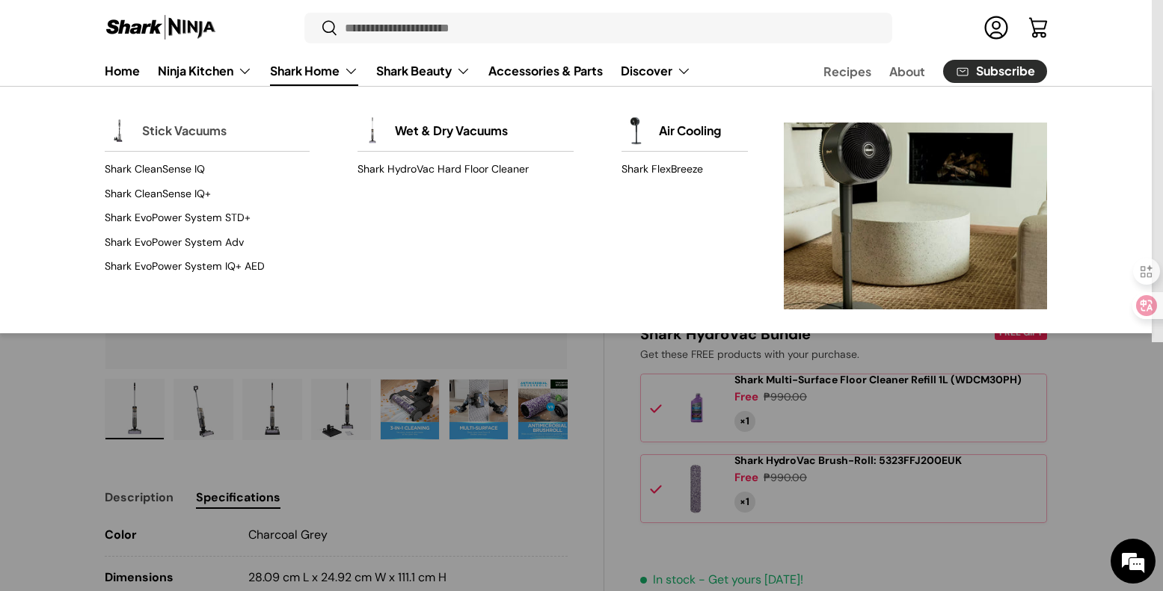
click at [191, 126] on link "Stick Vacuums" at bounding box center [184, 130] width 84 height 33
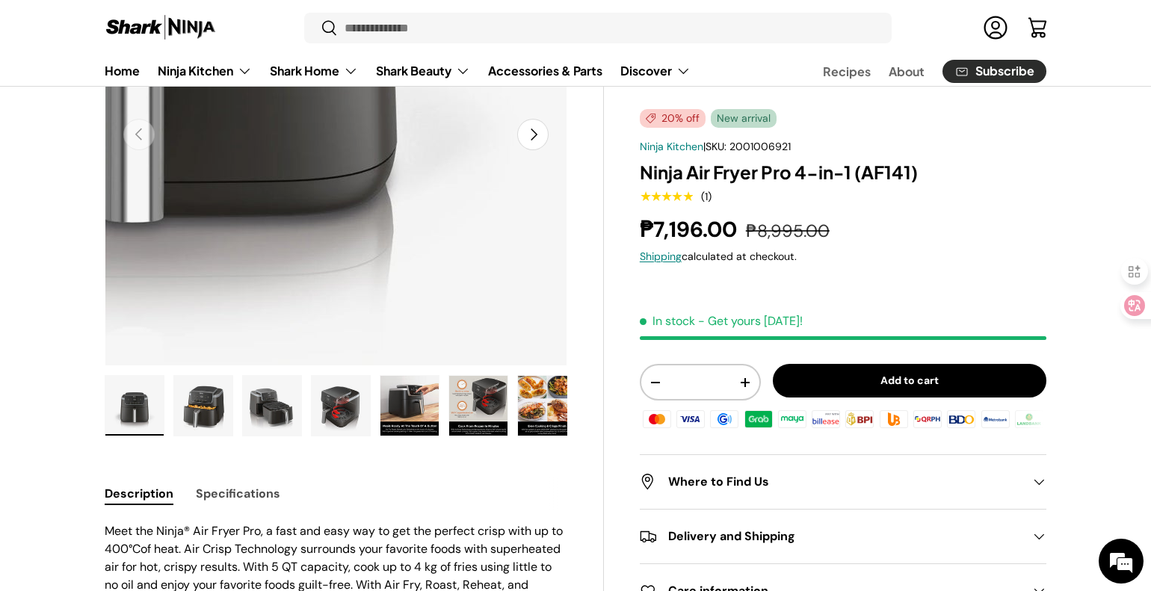
scroll to position [150, 0]
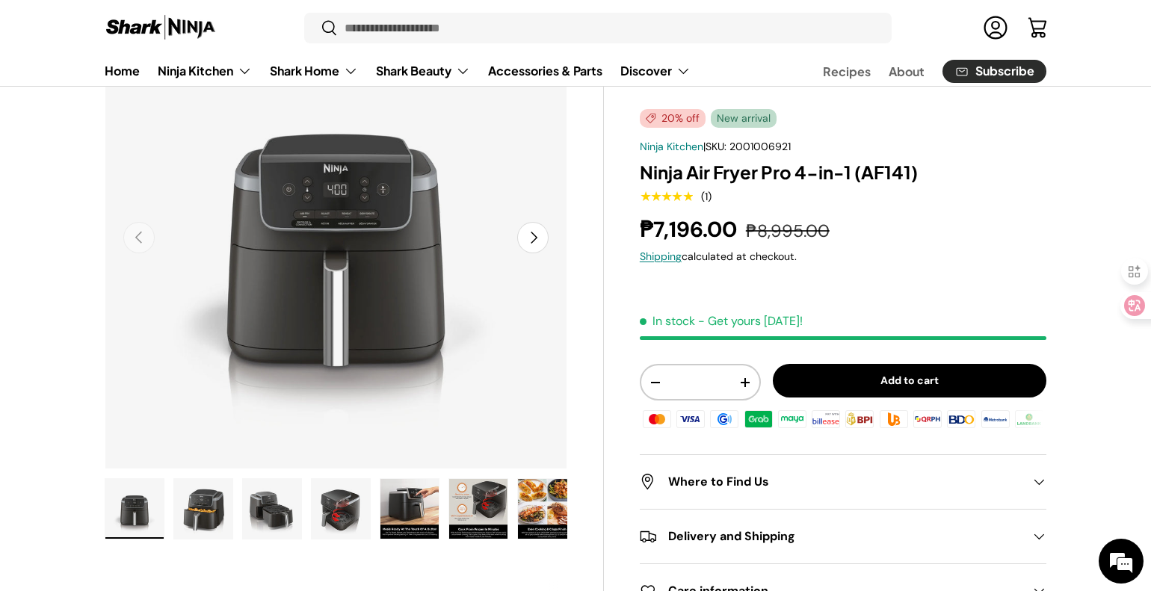
click at [536, 236] on button "Next" at bounding box center [532, 237] width 31 height 31
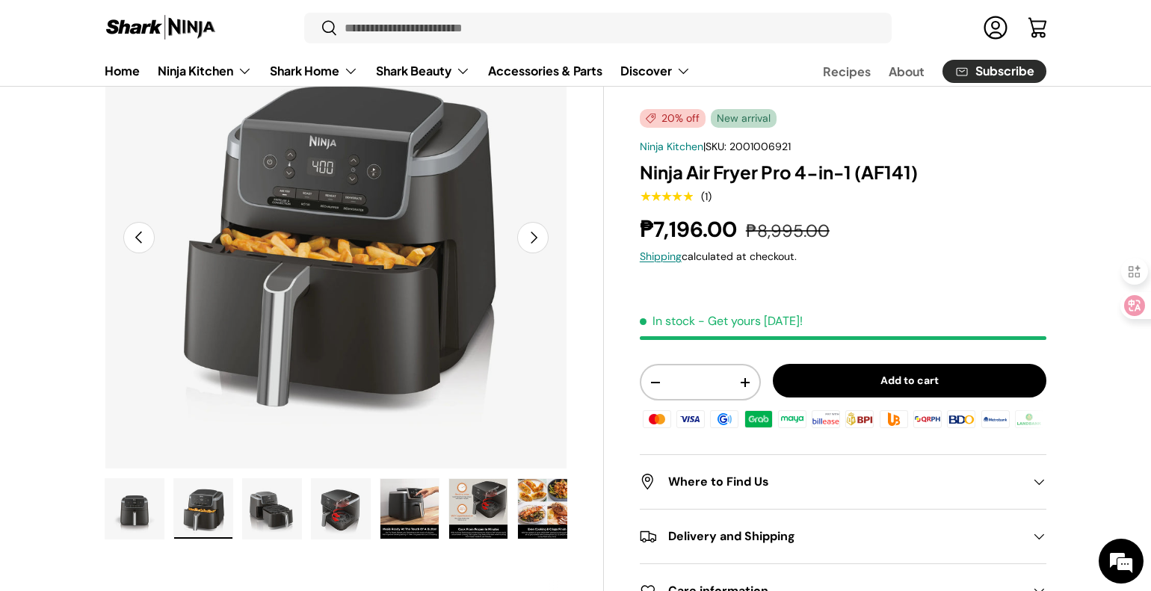
click at [536, 236] on button "Next" at bounding box center [532, 237] width 31 height 31
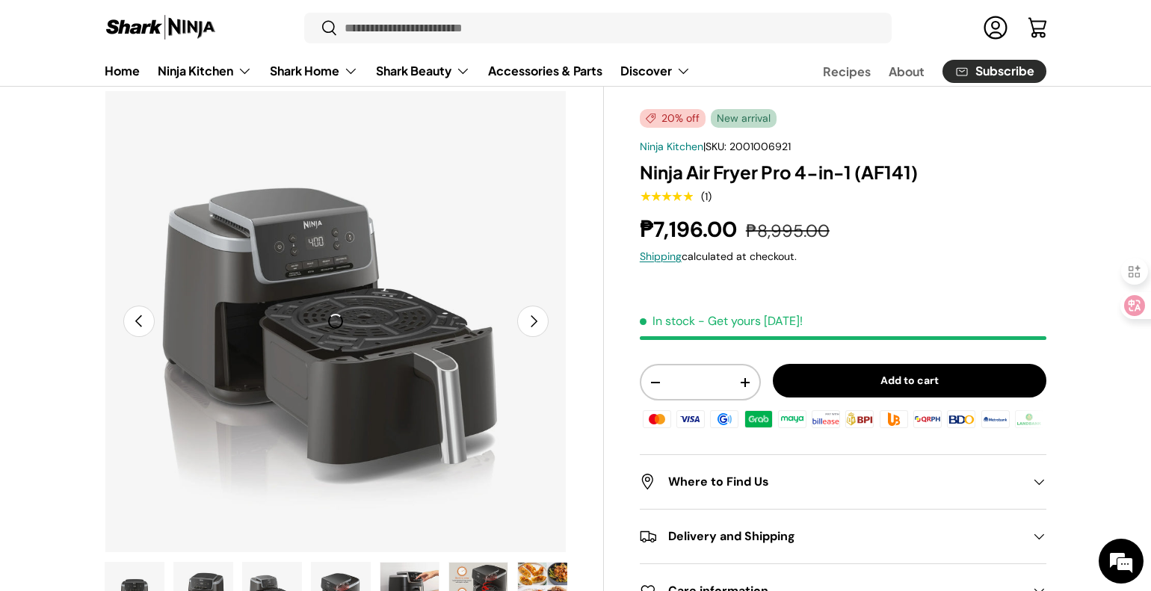
scroll to position [0, 0]
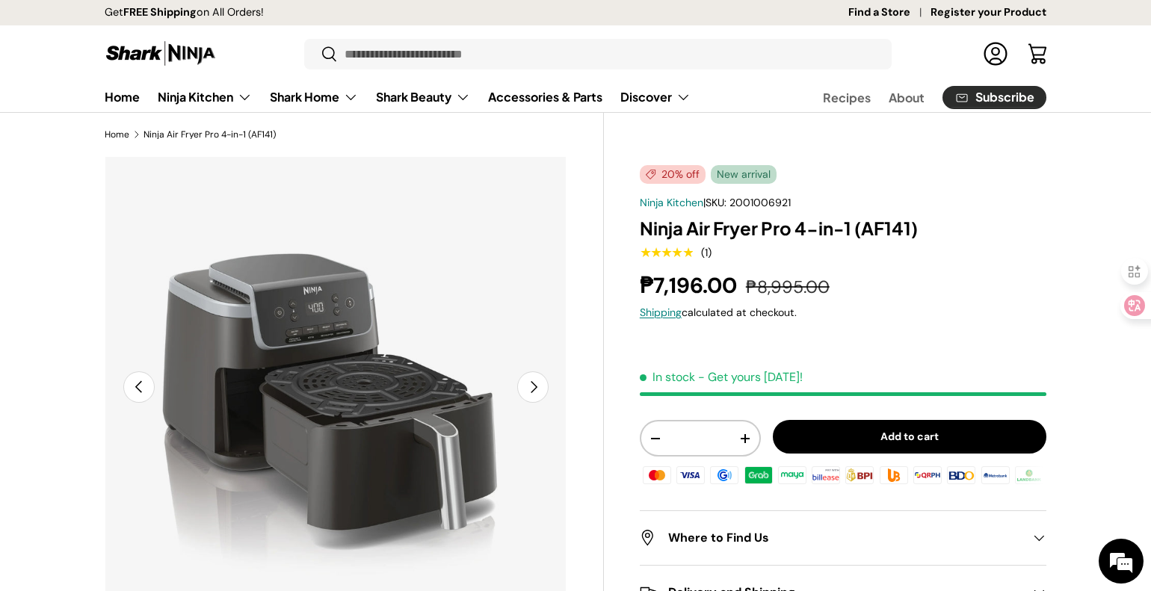
click at [540, 394] on button "Next" at bounding box center [532, 387] width 31 height 31
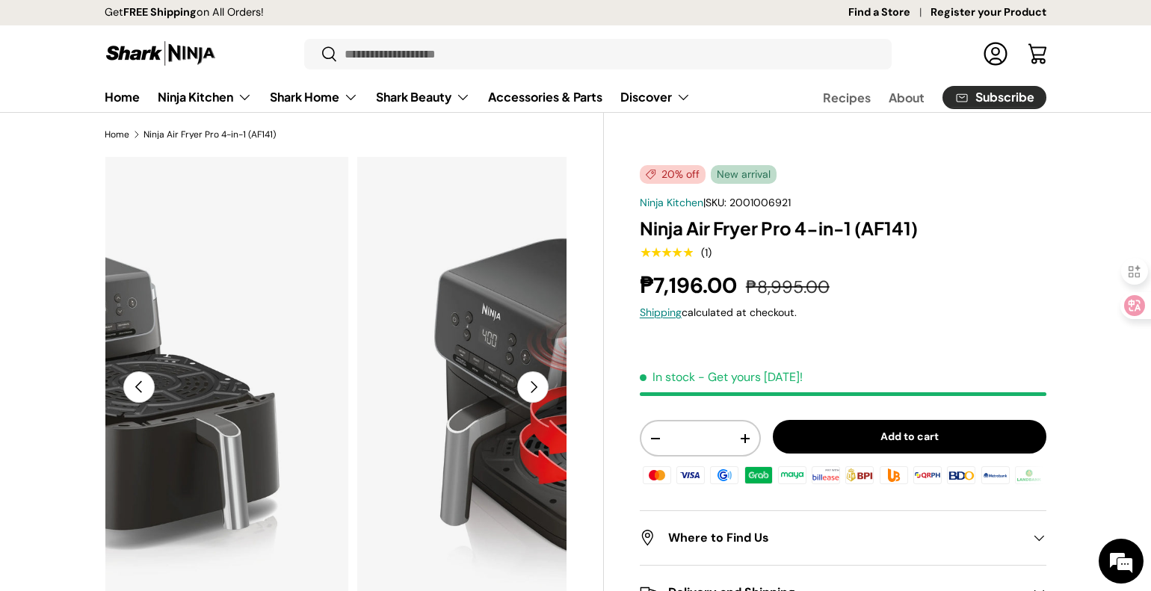
scroll to position [0, 1410]
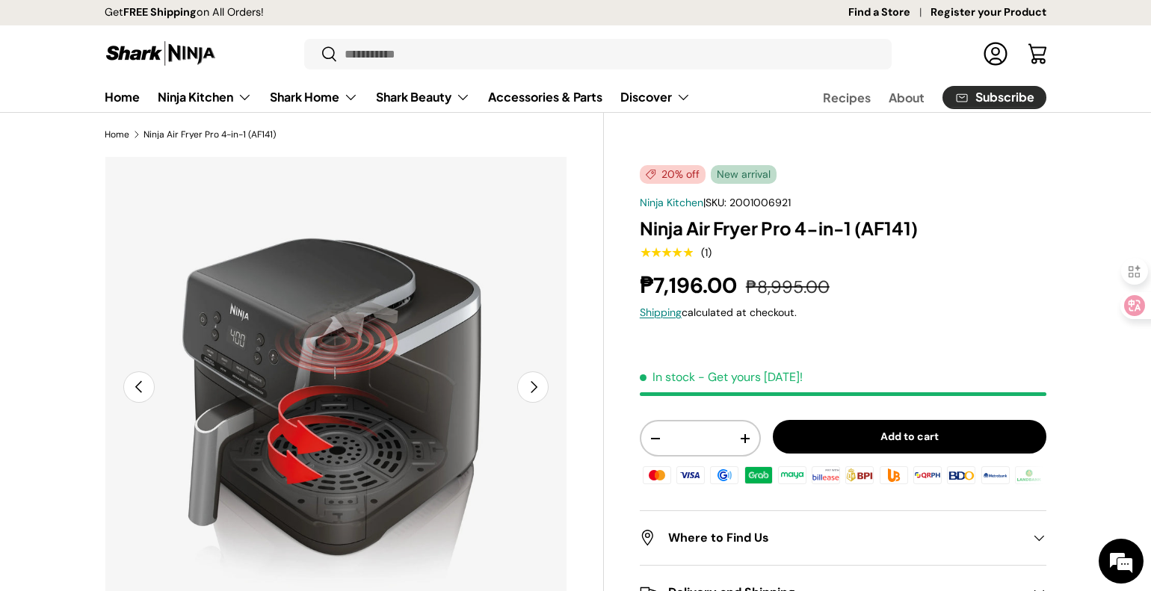
click at [535, 393] on button "Next" at bounding box center [532, 387] width 31 height 31
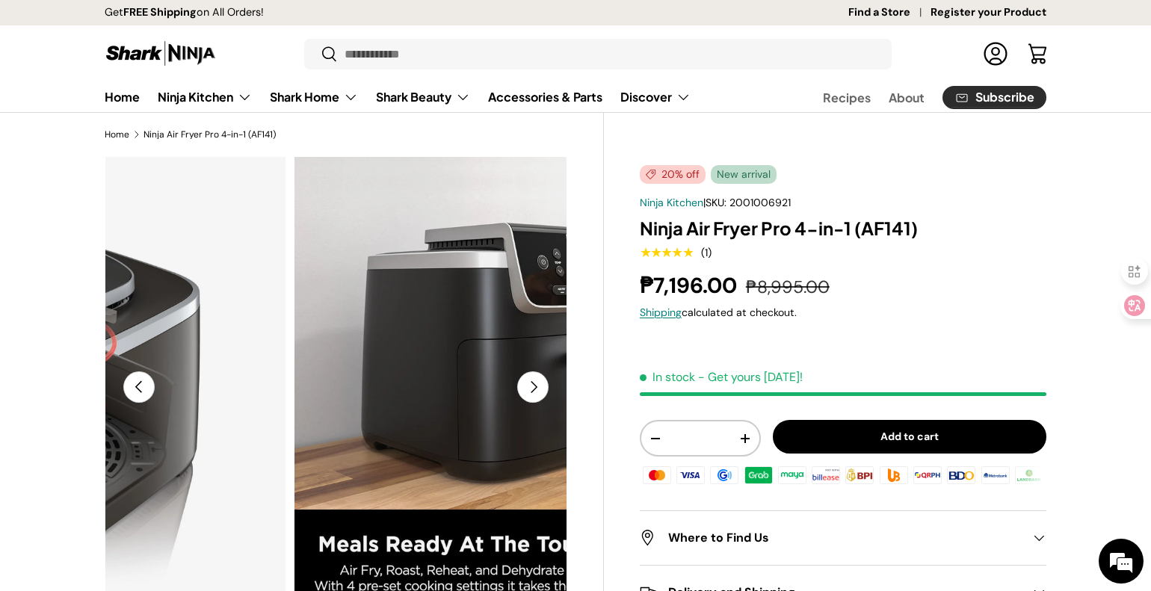
scroll to position [0, 1880]
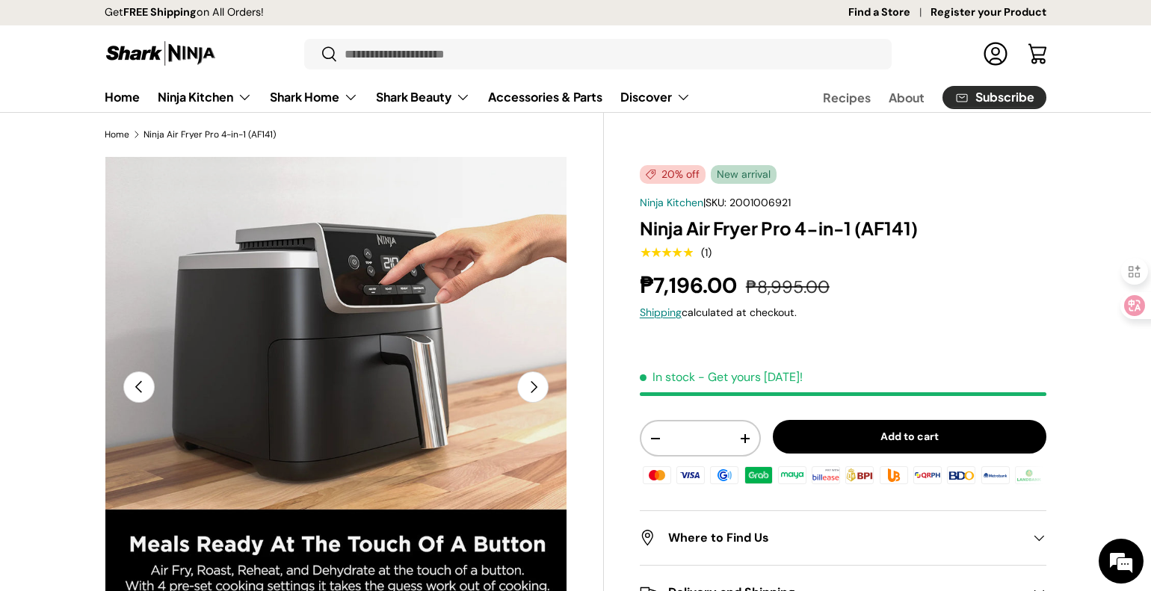
click at [535, 393] on button "Next" at bounding box center [532, 387] width 31 height 31
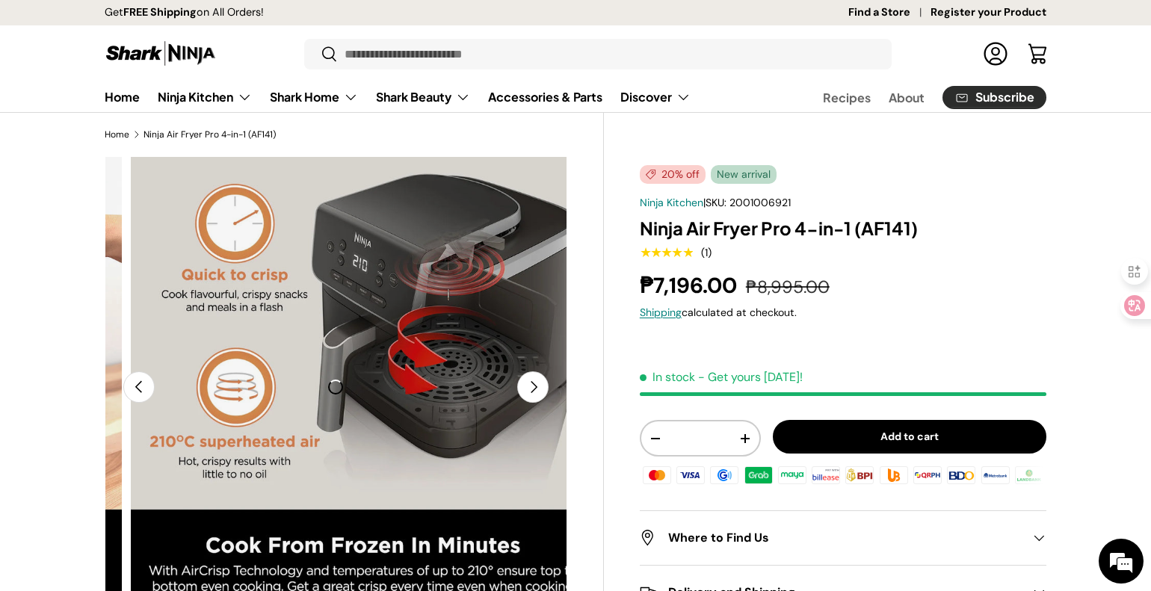
scroll to position [0, 2351]
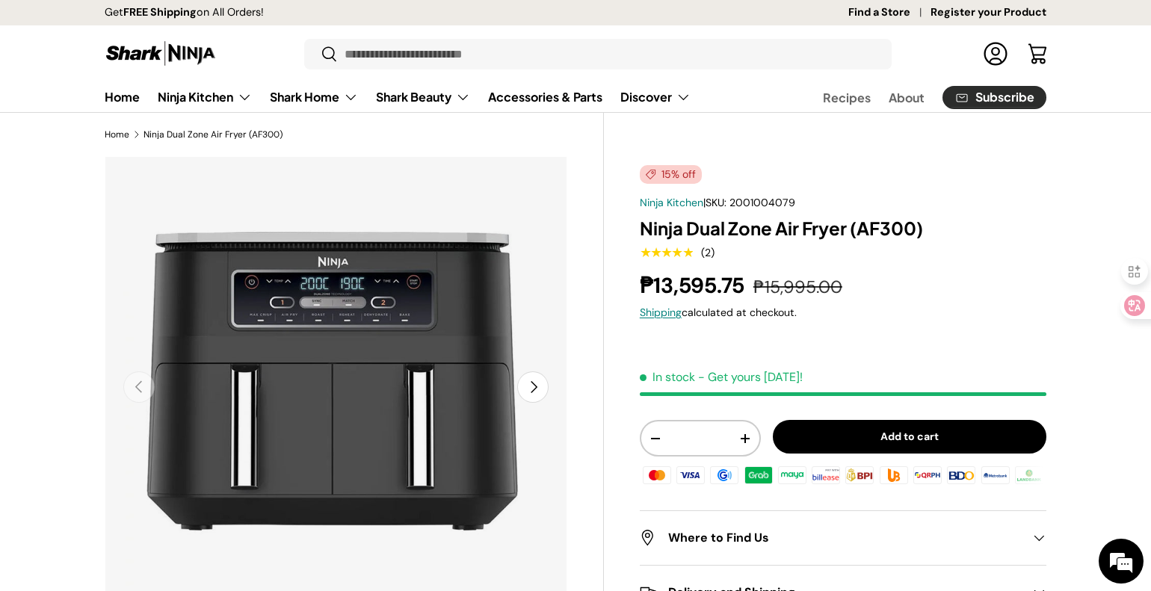
click at [543, 380] on button "Next" at bounding box center [532, 387] width 31 height 31
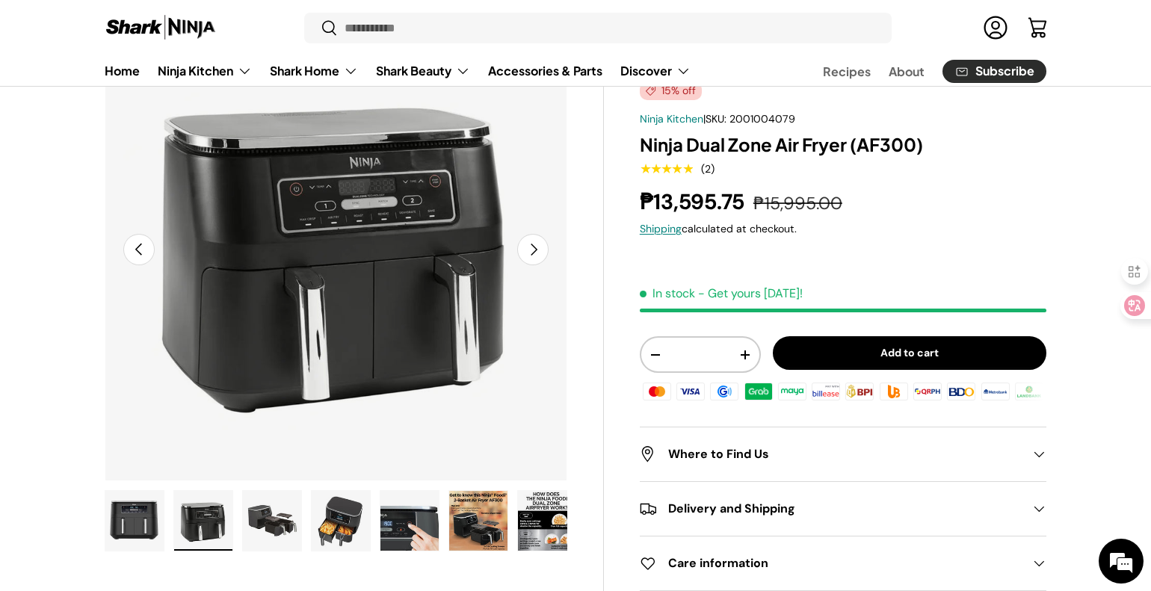
scroll to position [150, 0]
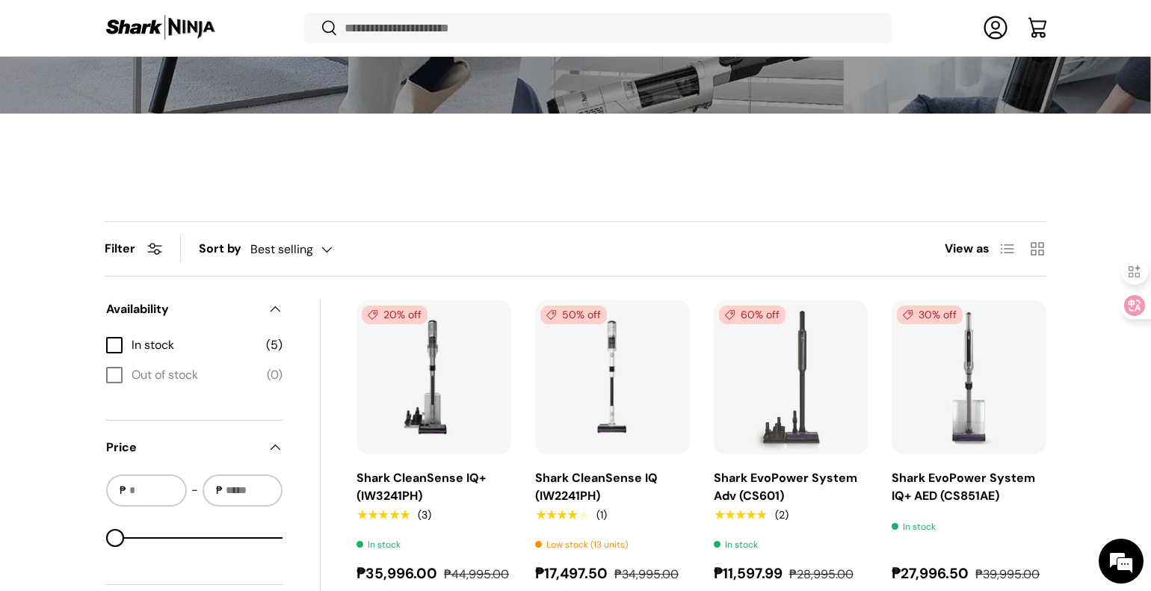
scroll to position [371, 0]
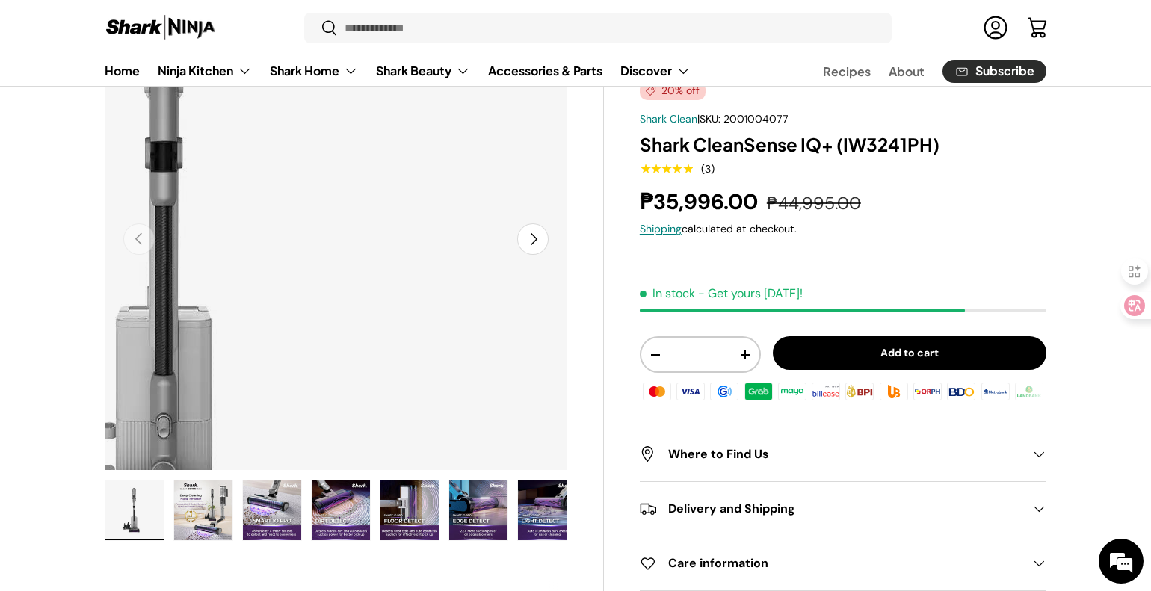
scroll to position [150, 0]
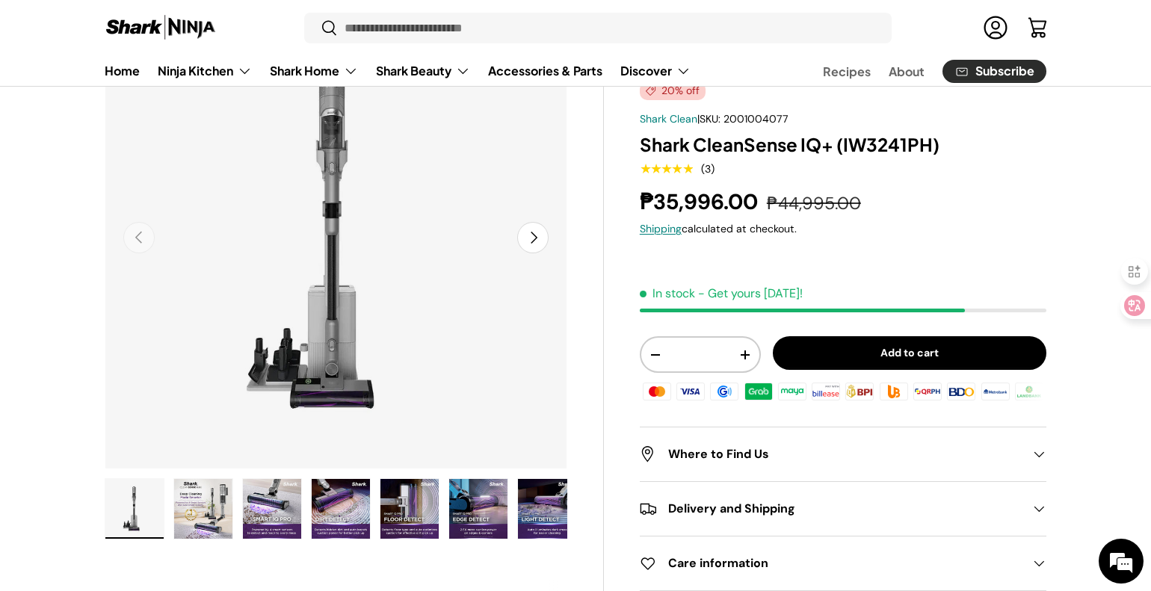
click at [332, 511] on img "Gallery Viewer" at bounding box center [341, 509] width 58 height 60
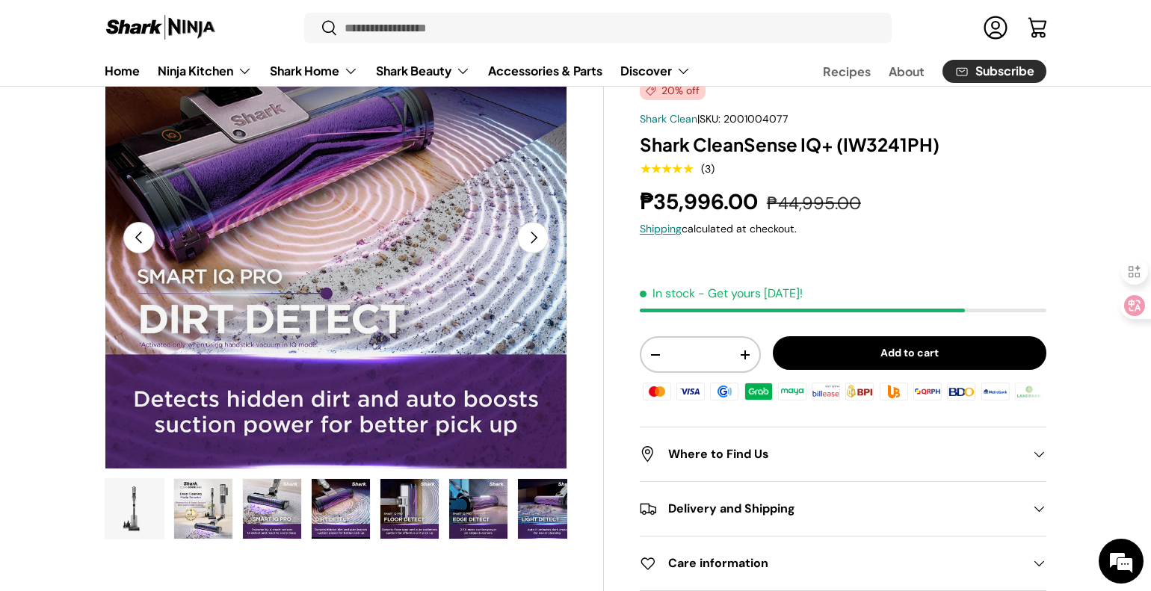
scroll to position [0, 0]
click at [275, 505] on img "Gallery Viewer" at bounding box center [272, 509] width 58 height 60
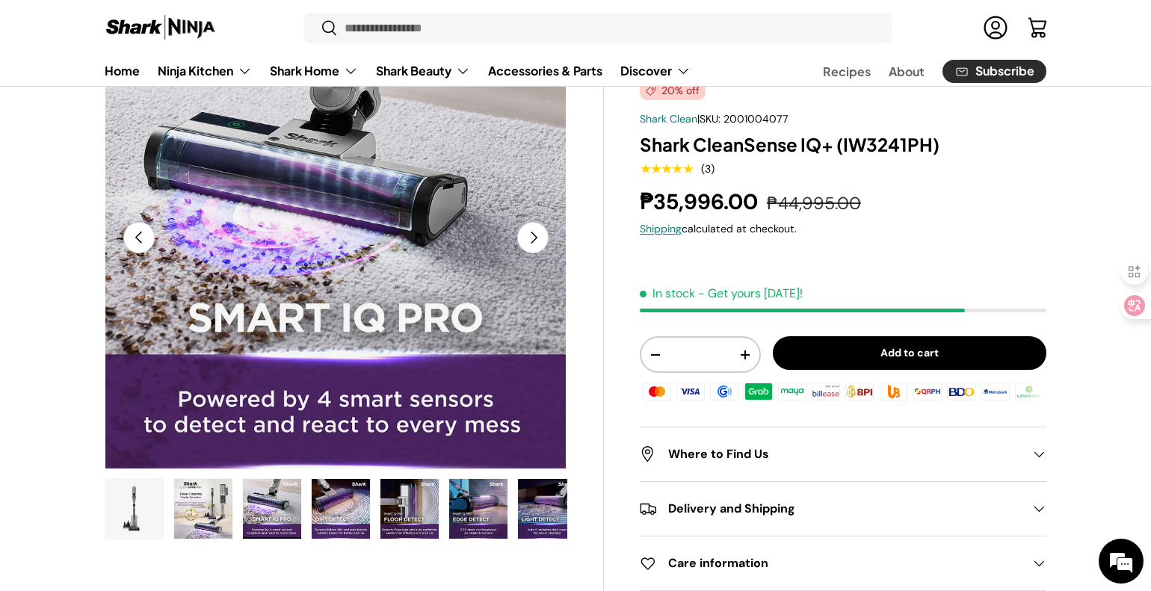
click at [356, 496] on img "Gallery Viewer" at bounding box center [341, 509] width 58 height 60
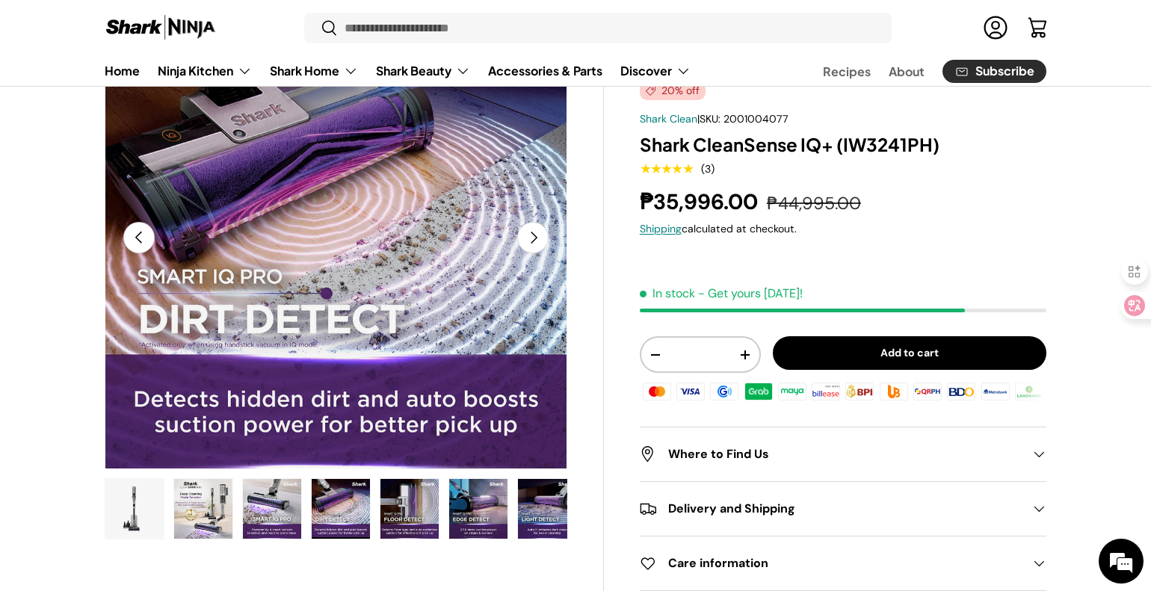
click at [267, 499] on img "Gallery Viewer" at bounding box center [272, 509] width 58 height 60
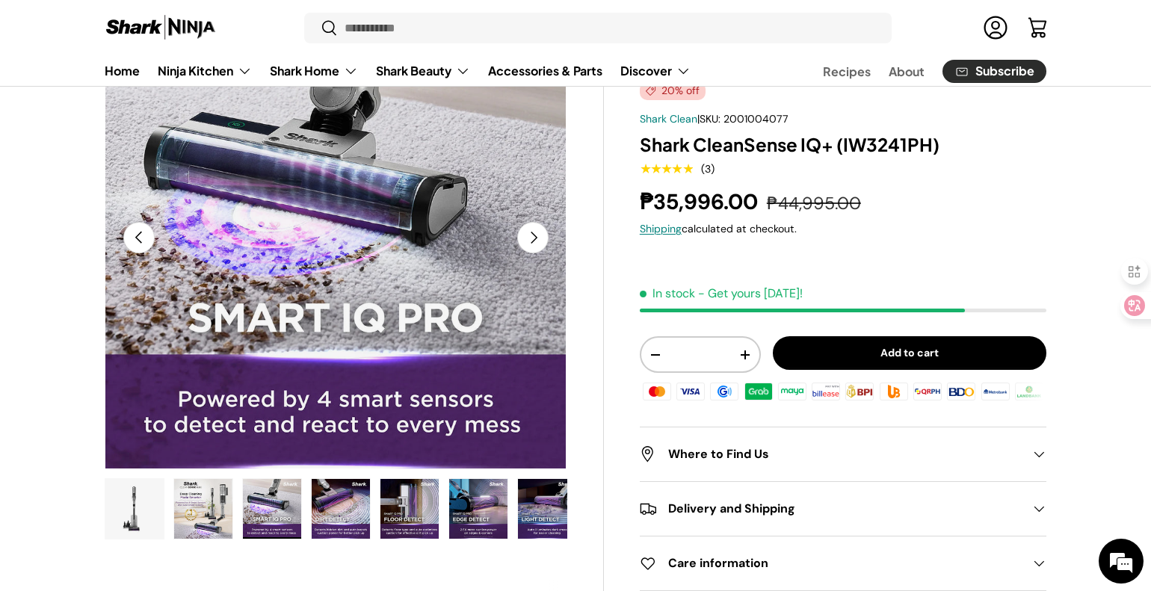
click at [315, 506] on img "Gallery Viewer" at bounding box center [341, 509] width 58 height 60
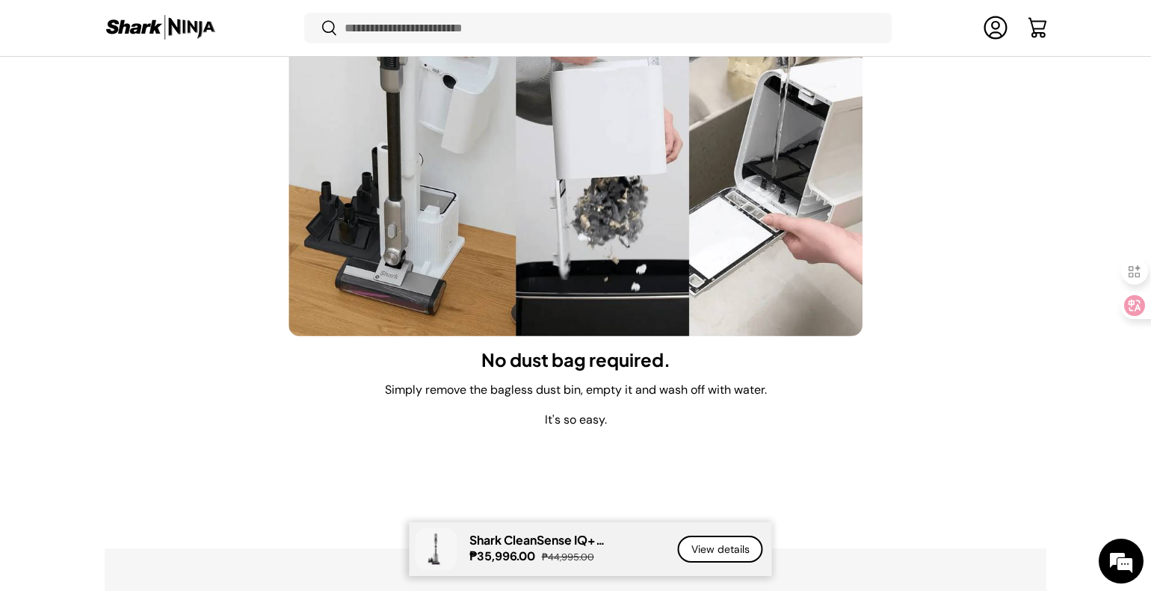
scroll to position [11362, 0]
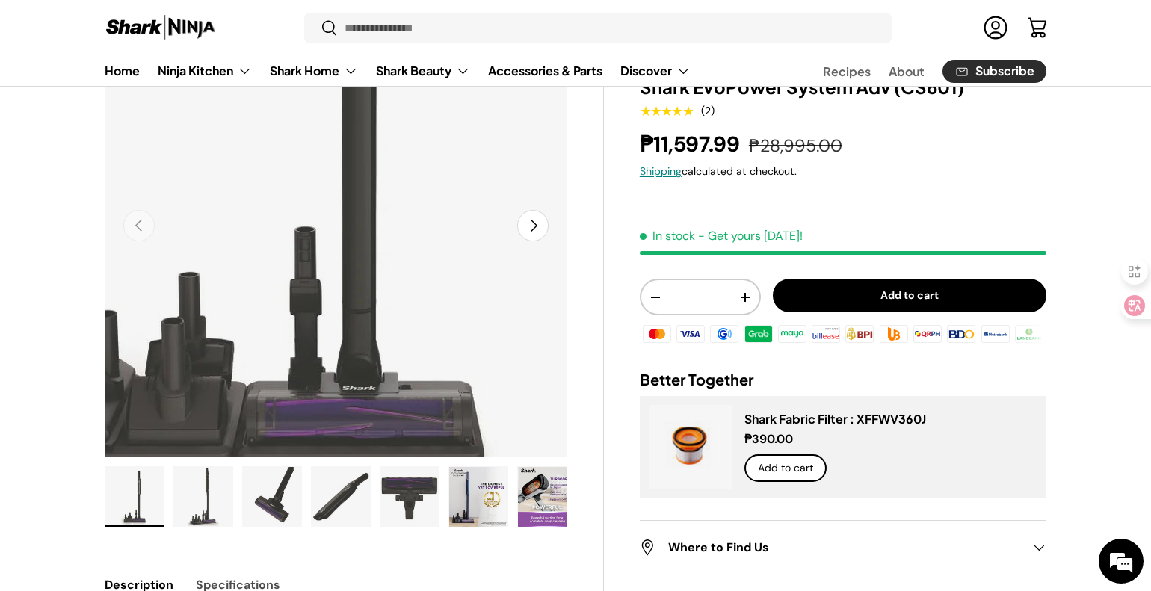
scroll to position [150, 0]
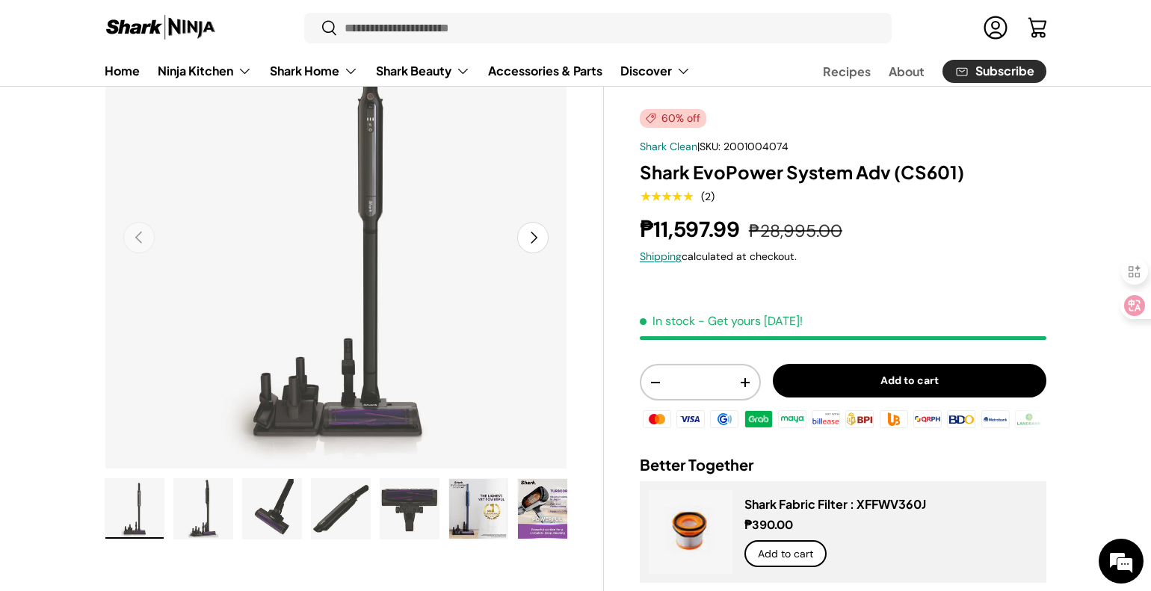
click at [536, 237] on button "Next" at bounding box center [532, 237] width 31 height 31
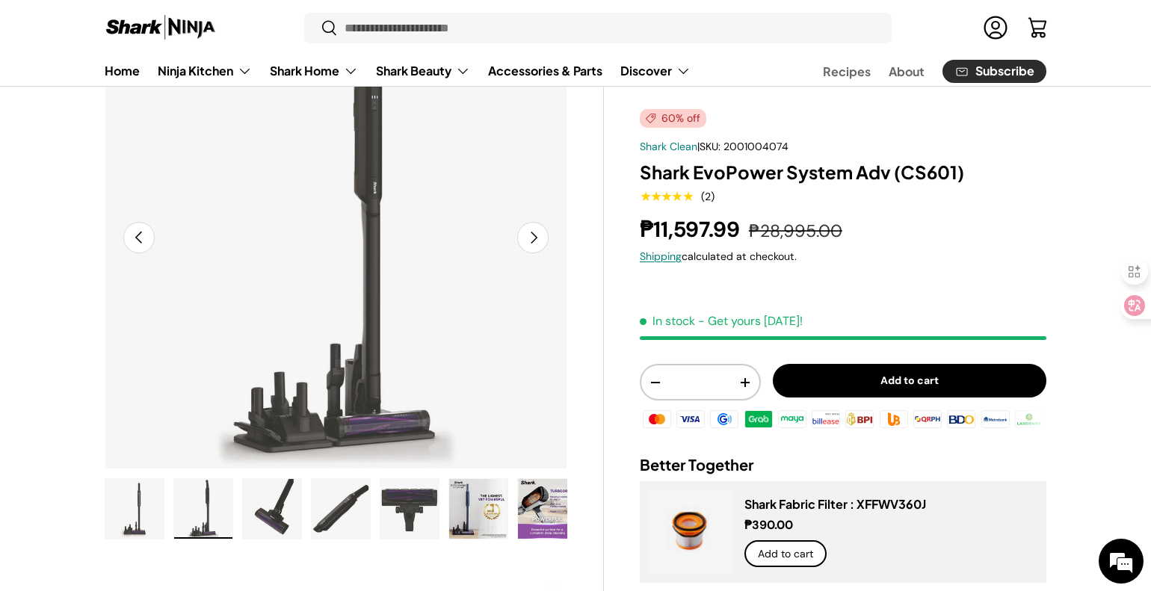
click at [532, 241] on button "Next" at bounding box center [532, 237] width 31 height 31
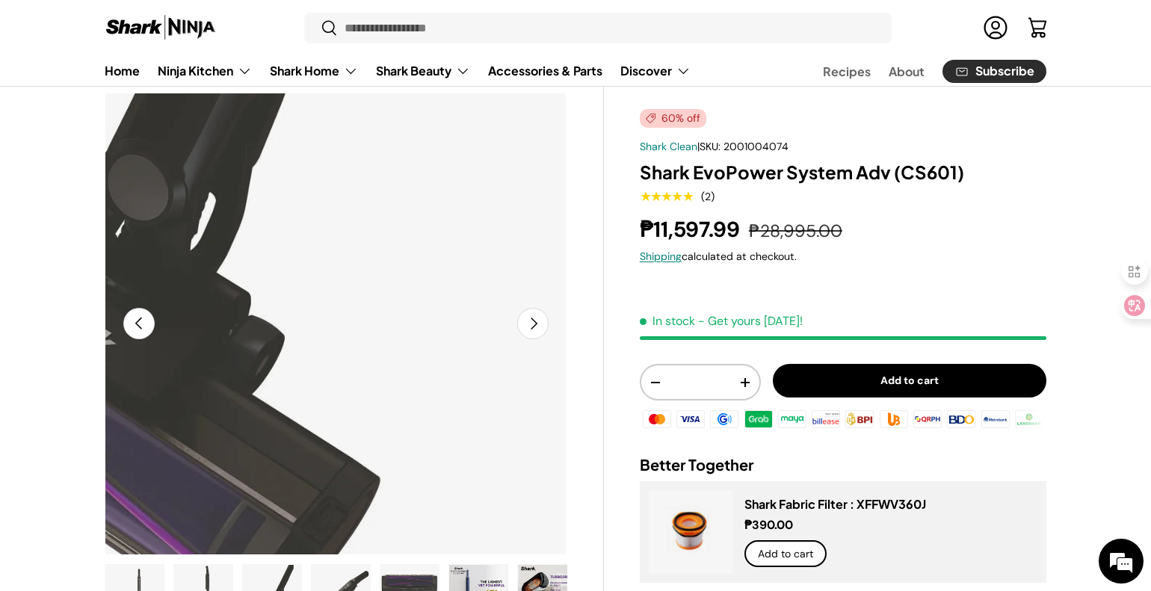
scroll to position [0, 0]
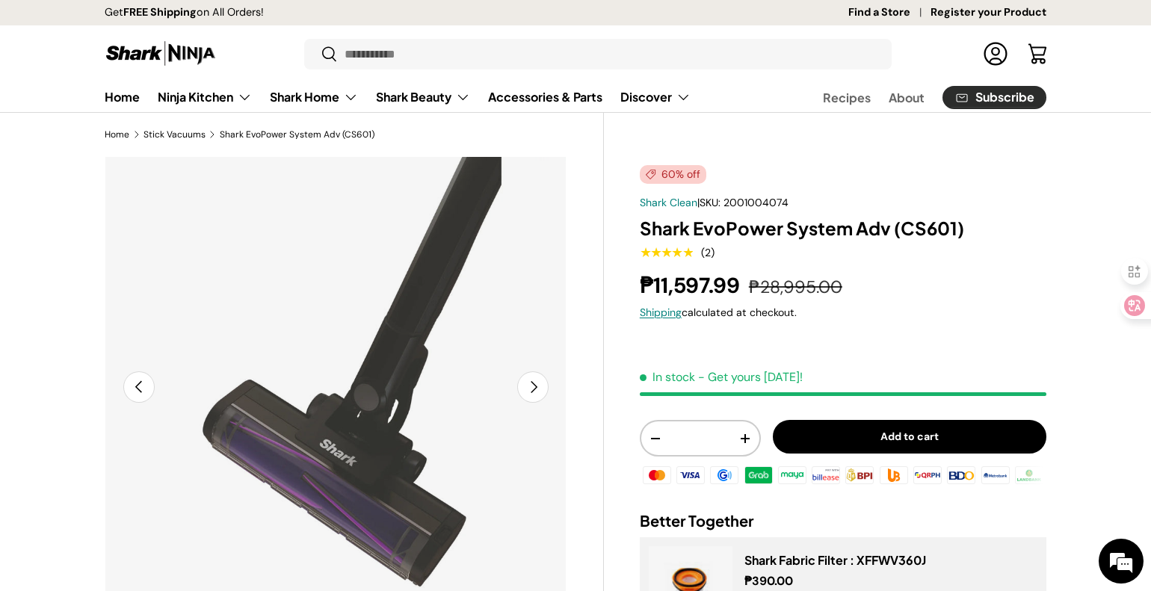
click at [538, 387] on button "Next" at bounding box center [532, 387] width 31 height 31
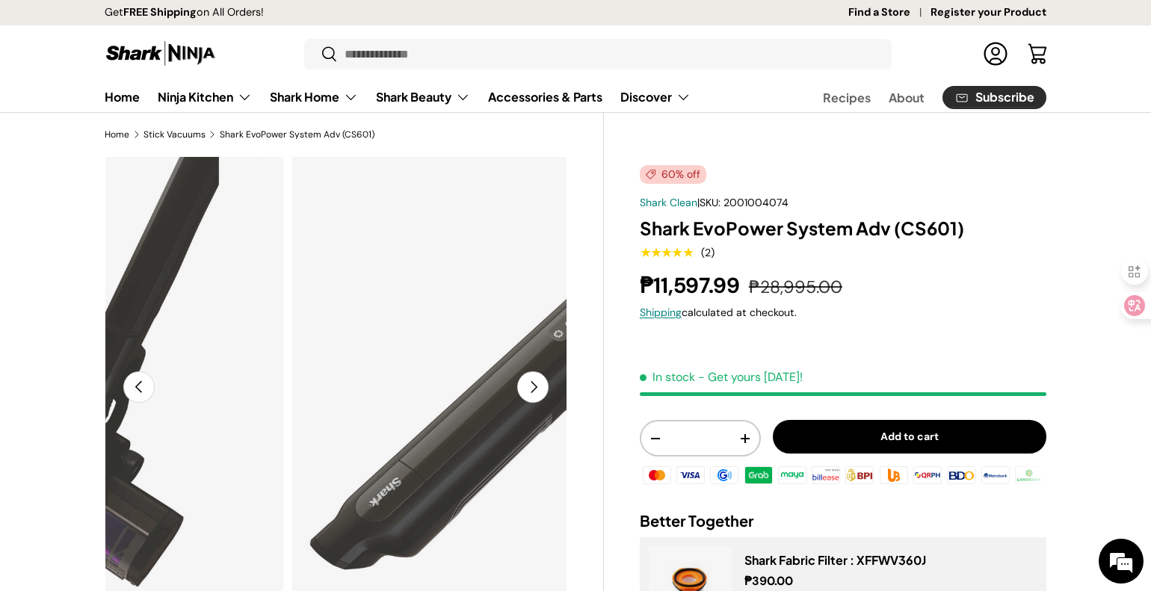
scroll to position [0, 1410]
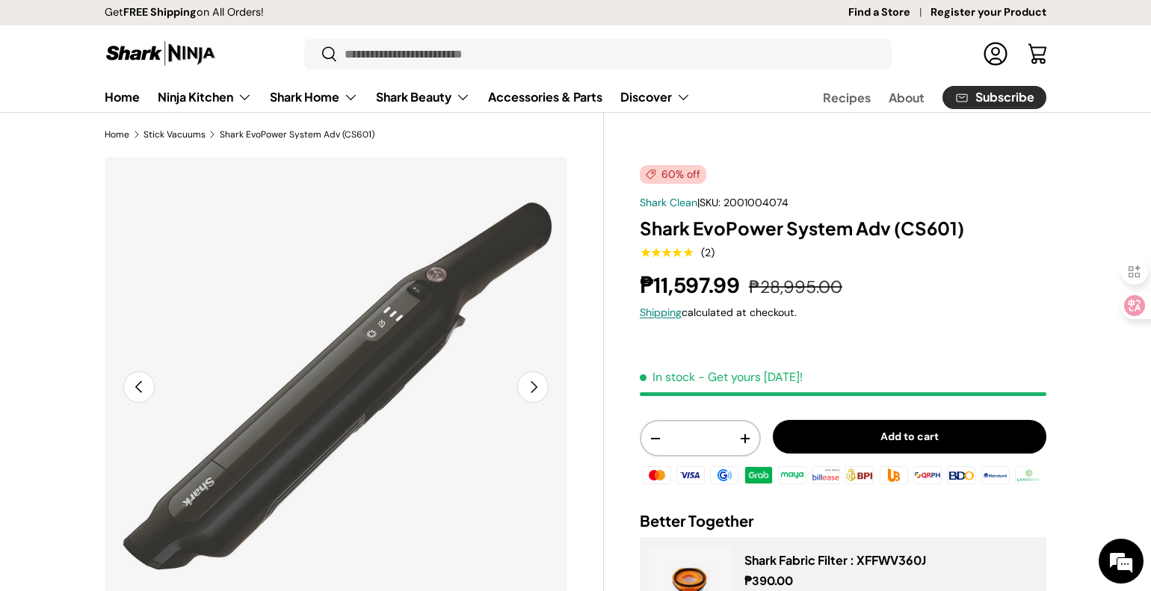
click at [541, 381] on button "Next" at bounding box center [532, 387] width 31 height 31
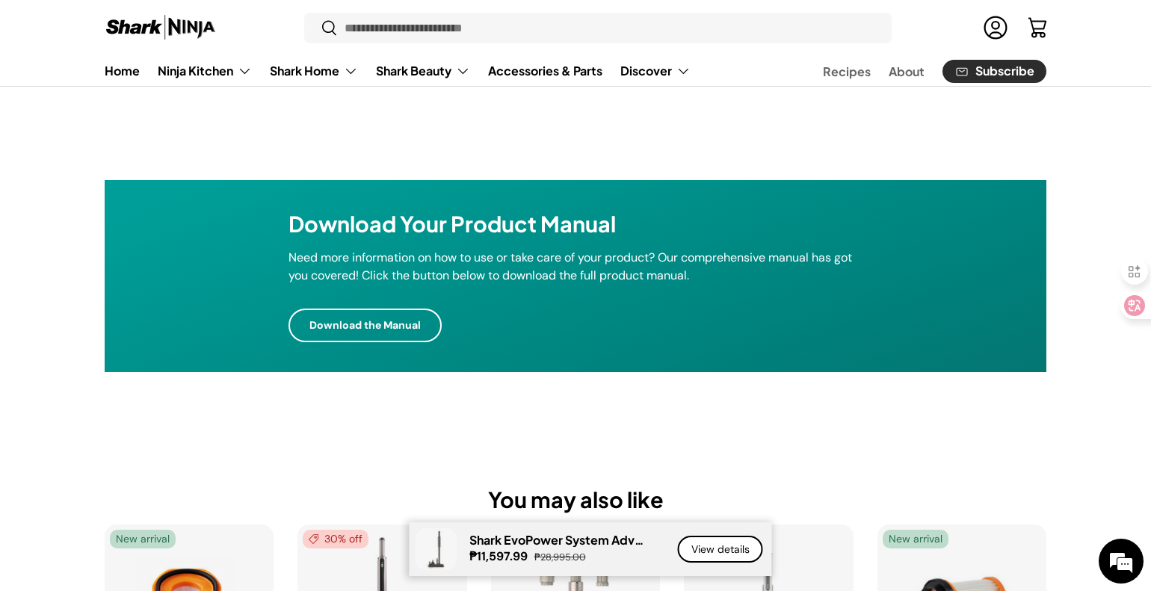
scroll to position [6729, 0]
